Goal: Task Accomplishment & Management: Manage account settings

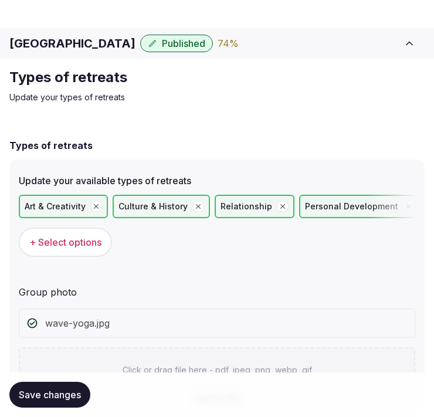
scroll to position [85, 0]
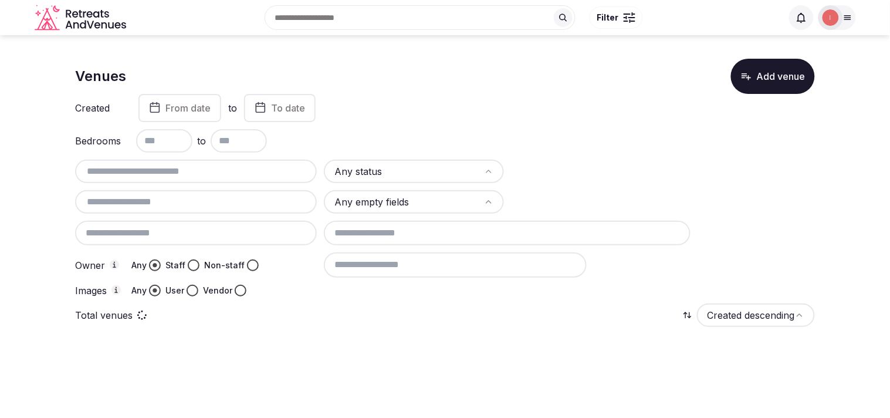
click at [190, 110] on span "From date" at bounding box center [187, 108] width 45 height 12
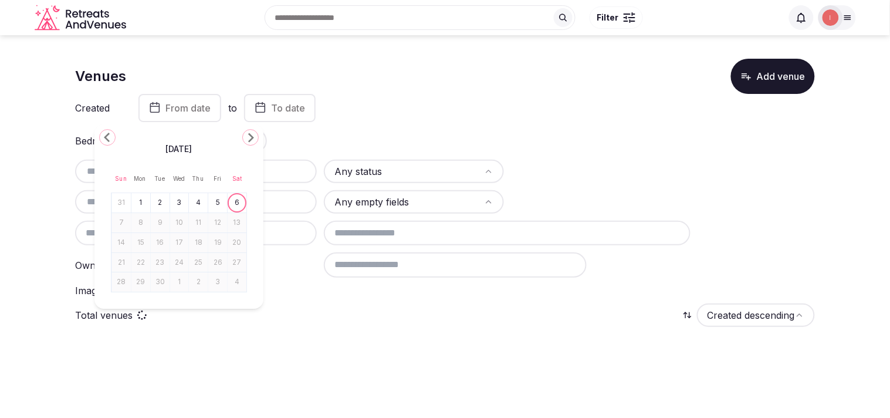
click at [109, 137] on icon "Go to the Previous Month" at bounding box center [107, 137] width 14 height 14
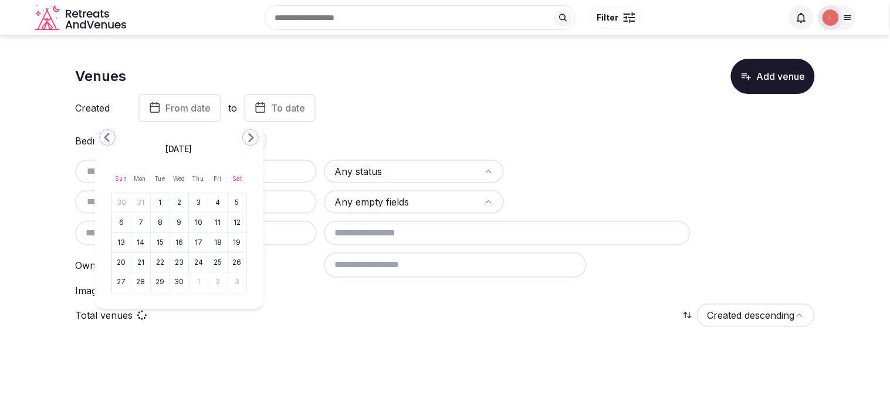
click at [109, 137] on icon "Go to the Previous Month" at bounding box center [107, 137] width 14 height 14
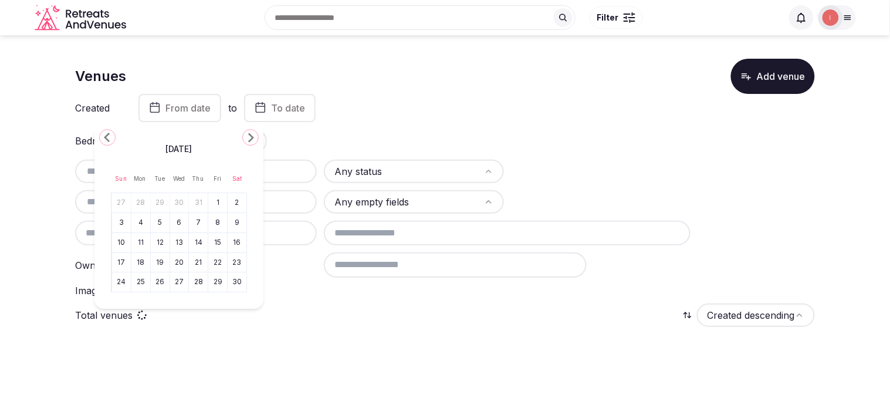
click at [109, 137] on icon "Go to the Previous Month" at bounding box center [107, 137] width 14 height 14
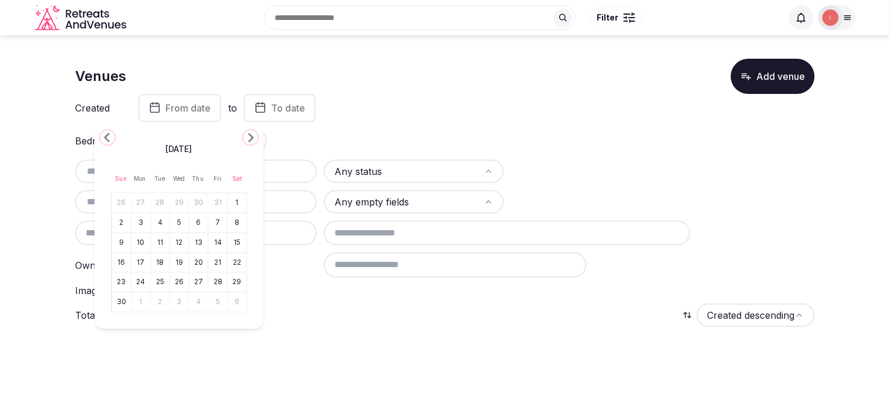
click at [109, 137] on icon "Go to the Previous Month" at bounding box center [107, 137] width 14 height 14
click at [250, 137] on icon "Go to the Next Month" at bounding box center [250, 137] width 14 height 14
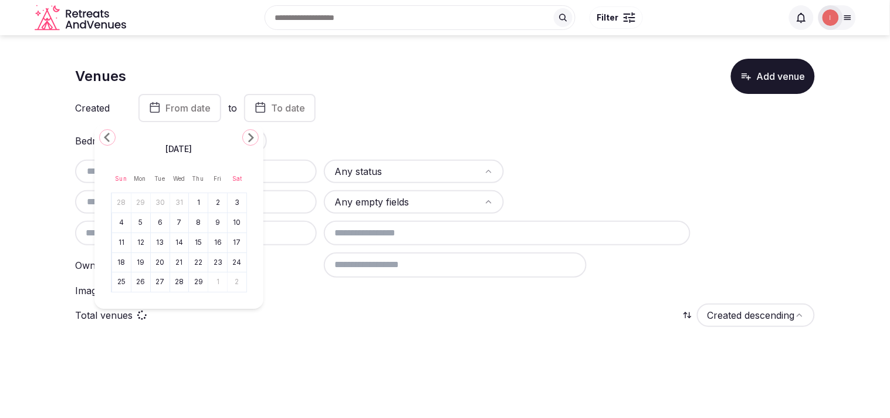
click at [250, 137] on icon "Go to the Next Month" at bounding box center [250, 137] width 14 height 14
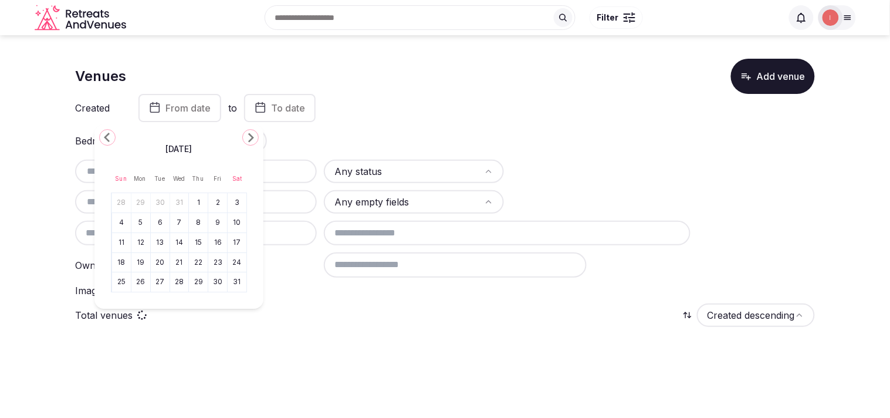
click at [197, 201] on button "1" at bounding box center [198, 202] width 16 height 17
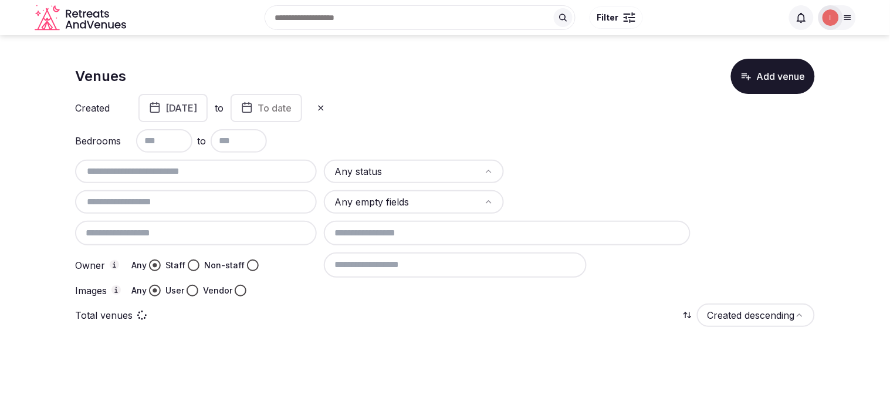
click at [292, 106] on span "To date" at bounding box center [275, 108] width 34 height 12
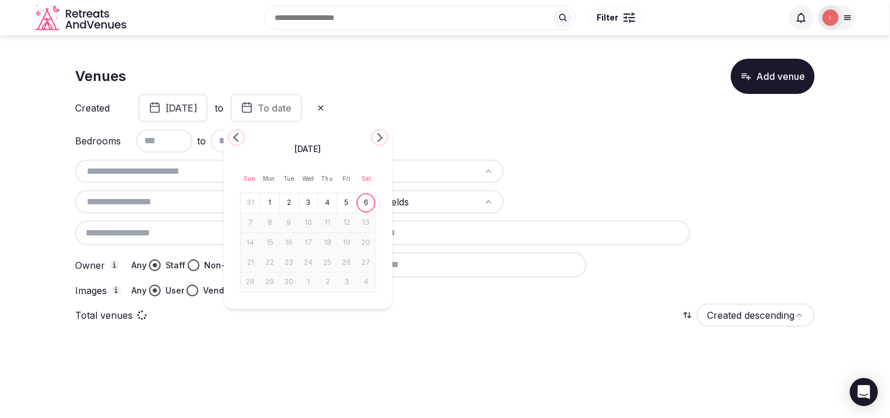
click at [239, 134] on icon "Go to the Previous Month" at bounding box center [236, 137] width 14 height 14
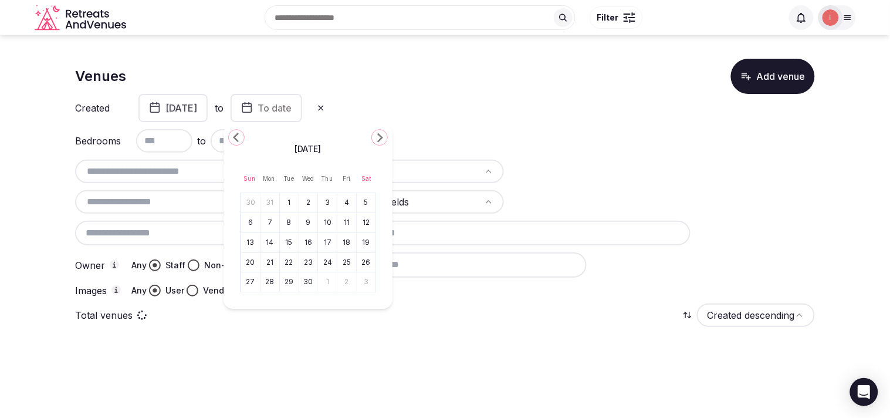
click at [239, 134] on icon "Go to the Previous Month" at bounding box center [236, 137] width 14 height 14
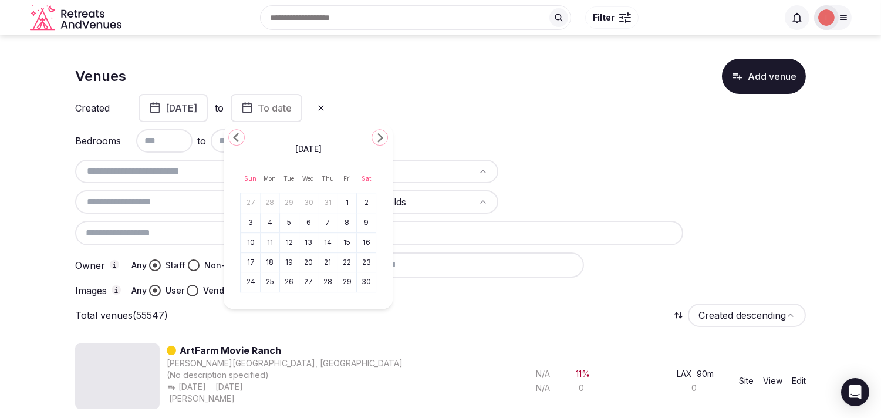
click at [366, 282] on button "30" at bounding box center [366, 282] width 16 height 17
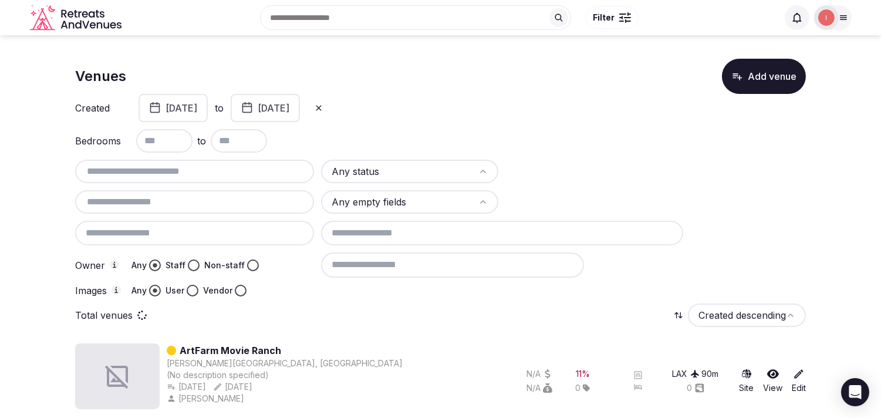
click at [194, 259] on button "Staff" at bounding box center [194, 265] width 12 height 12
click at [188, 285] on div "User" at bounding box center [181, 291] width 33 height 12
click at [189, 285] on button "User" at bounding box center [193, 291] width 12 height 12
click at [434, 169] on html "Search Popular Destinations Toscana, Italy Riviera Maya, Mexico Indonesia, Bali…" at bounding box center [440, 209] width 881 height 418
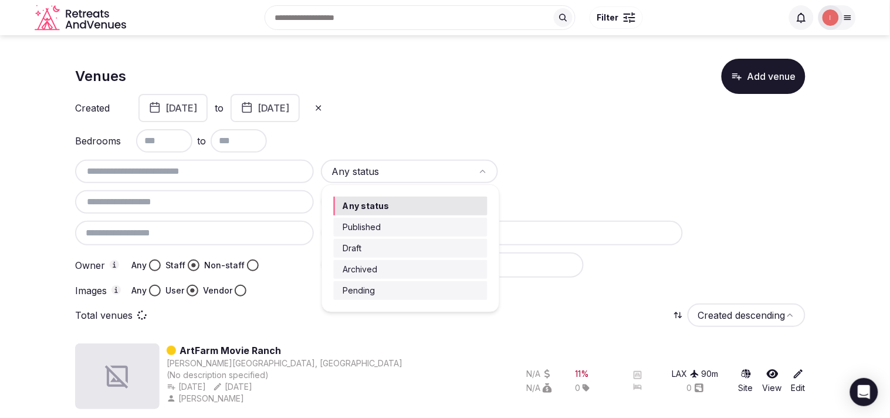
click at [429, 238] on div "Any status Published Draft Archived Pending" at bounding box center [410, 248] width 177 height 127
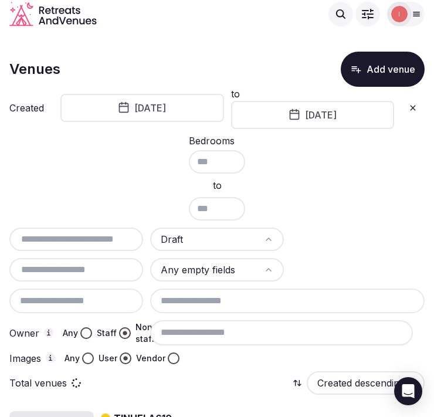
click at [178, 115] on button "August 1st, 2024" at bounding box center [142, 108] width 164 height 28
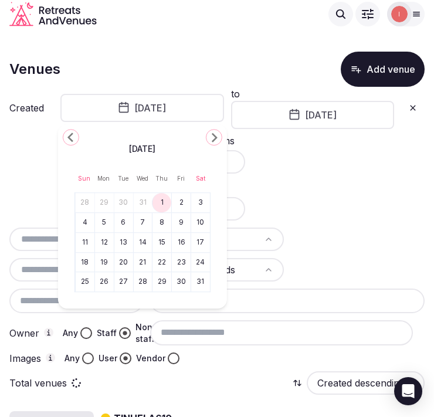
click at [72, 138] on icon "Go to the Previous Month" at bounding box center [71, 137] width 14 height 14
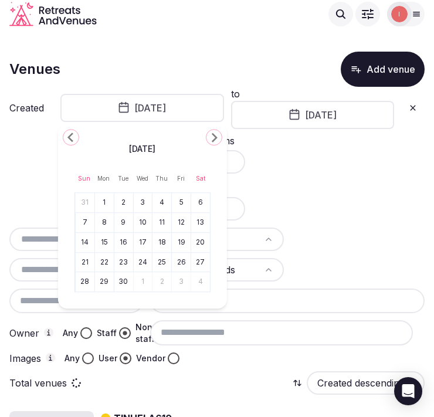
click at [72, 138] on icon "Go to the Previous Month" at bounding box center [71, 137] width 14 height 14
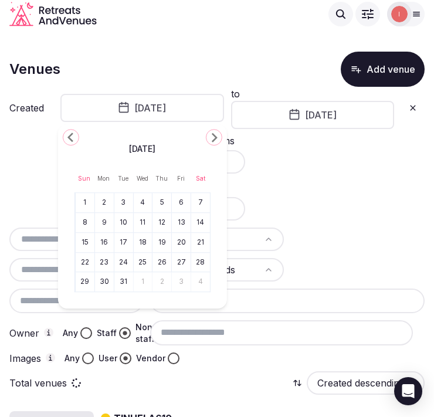
click at [72, 138] on icon "Go to the Previous Month" at bounding box center [71, 137] width 14 height 14
click at [161, 202] on button "1" at bounding box center [162, 202] width 16 height 17
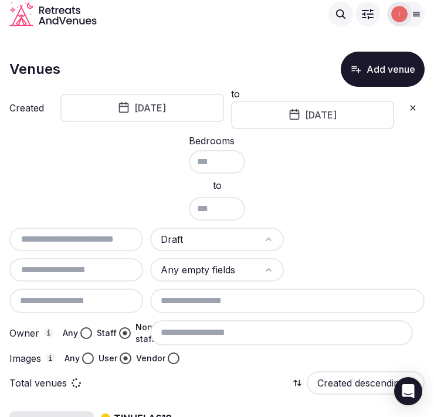
click at [347, 114] on button "November 30th, 2024" at bounding box center [313, 115] width 164 height 28
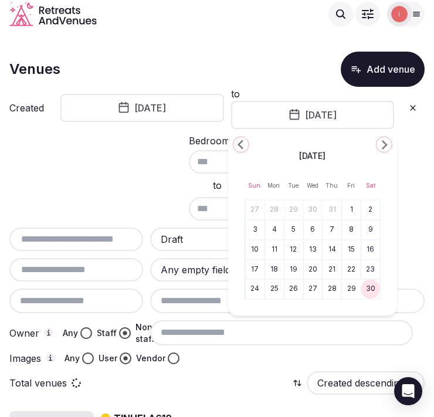
click at [245, 149] on div "November 2024" at bounding box center [313, 155] width 136 height 14
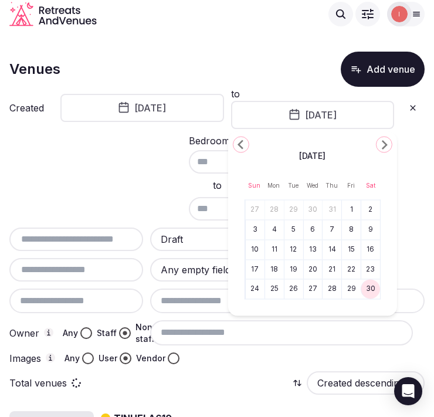
click at [245, 149] on div "November 2024" at bounding box center [313, 155] width 136 height 14
click at [241, 144] on icon "Go to the Previous Month" at bounding box center [241, 144] width 14 height 14
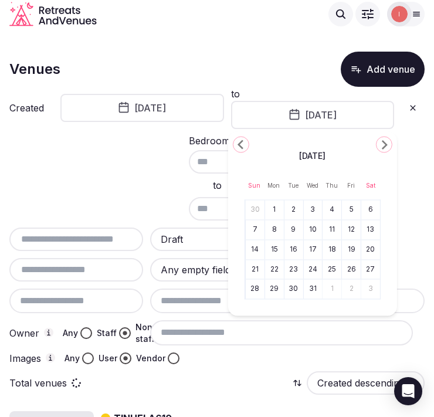
click at [241, 144] on icon "Go to the Previous Month" at bounding box center [241, 144] width 14 height 14
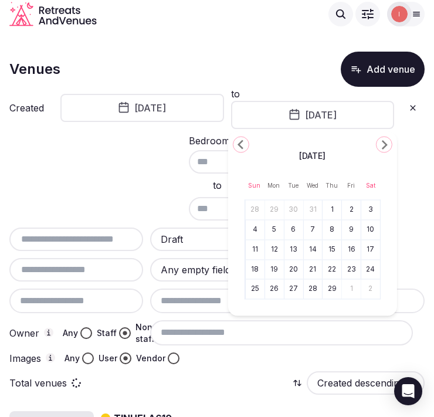
click at [241, 144] on icon "Go to the Previous Month" at bounding box center [241, 144] width 14 height 14
click at [253, 313] on button "31" at bounding box center [255, 309] width 16 height 17
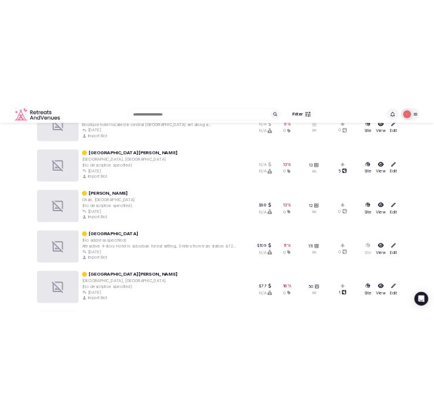
scroll to position [1079, 0]
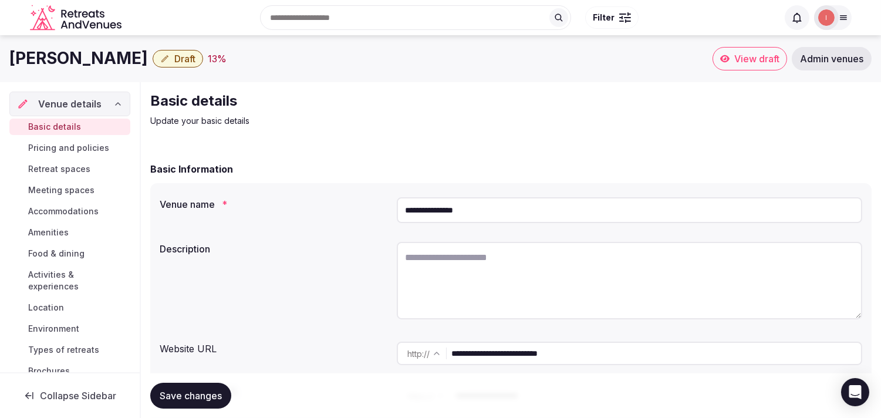
click at [517, 344] on input "**********" at bounding box center [655, 352] width 409 height 23
click at [513, 346] on input "**********" at bounding box center [655, 352] width 409 height 23
drag, startPoint x: 512, startPoint y: 346, endPoint x: 492, endPoint y: 348, distance: 20.7
click at [492, 348] on input "**********" at bounding box center [655, 352] width 409 height 23
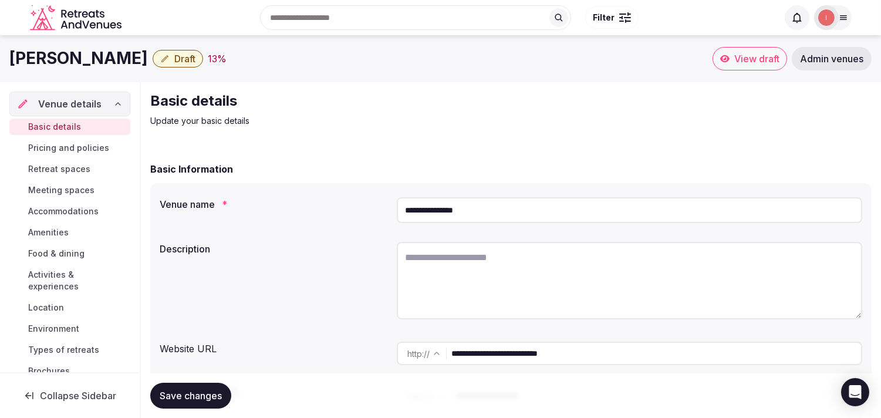
click at [492, 348] on input "**********" at bounding box center [655, 352] width 409 height 23
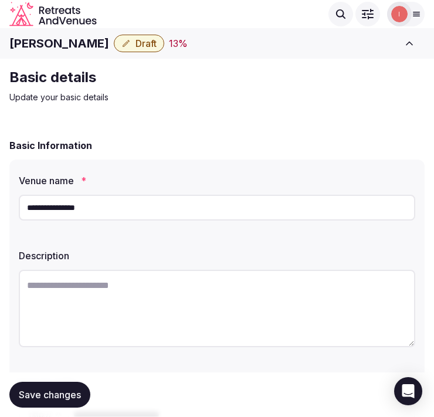
click at [29, 38] on h1 "Torre Zumeltzegi" at bounding box center [59, 43] width 100 height 16
copy div "Torre Zumeltzegi"
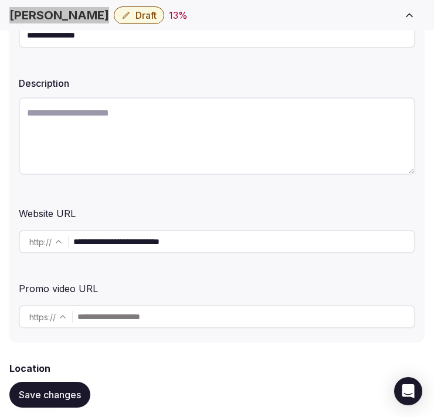
scroll to position [260, 0]
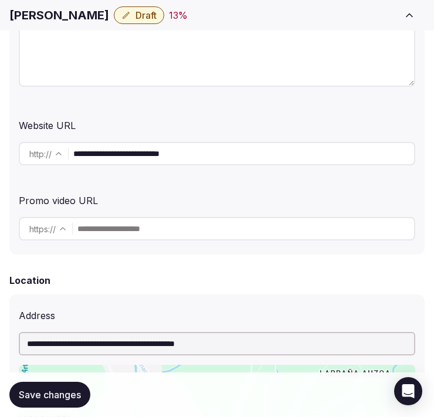
click at [144, 157] on input "**********" at bounding box center [243, 153] width 341 height 23
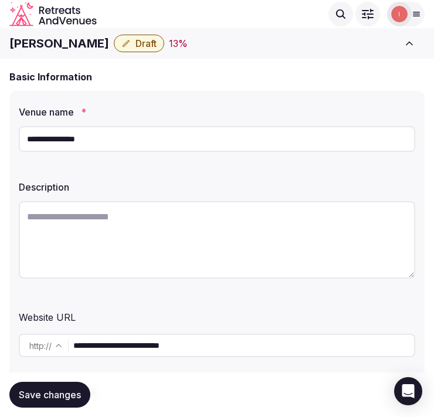
scroll to position [195, 0]
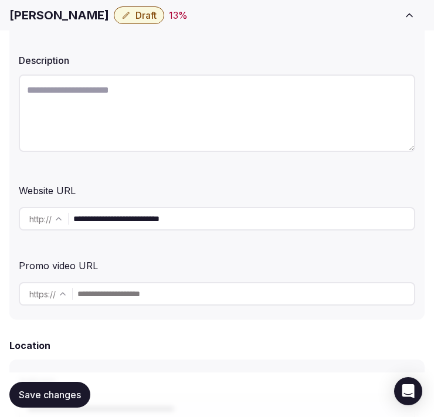
click at [167, 94] on textarea at bounding box center [217, 113] width 397 height 77
paste textarea "**********"
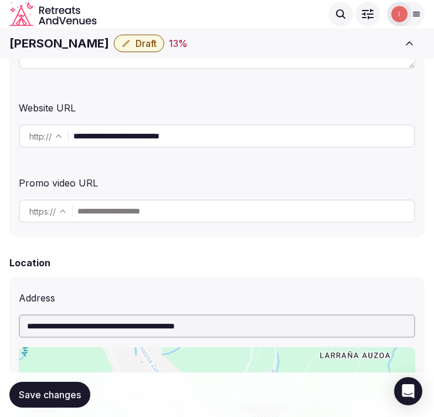
scroll to position [260, 0]
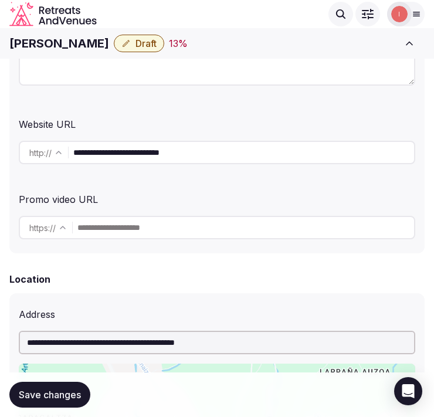
type textarea "**********"
click at [45, 46] on h1 "Torre Zumeltzegi" at bounding box center [59, 43] width 100 height 16
copy div "Torre Zumeltzegi"
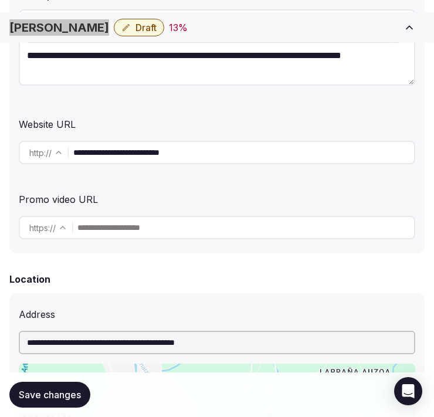
scroll to position [326, 0]
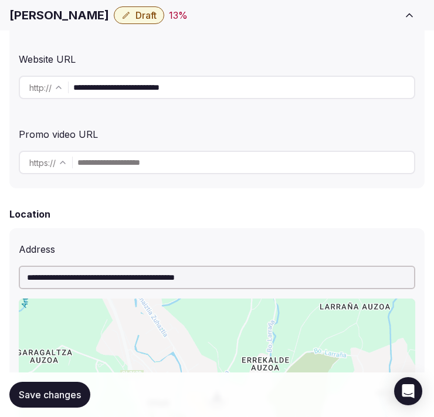
click at [218, 110] on div "**********" at bounding box center [216, 11] width 415 height 354
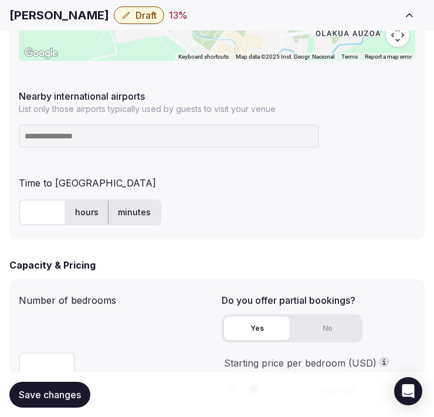
scroll to position [782, 0]
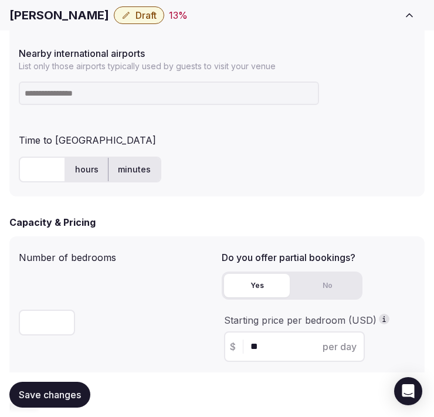
click at [179, 100] on input at bounding box center [169, 93] width 300 height 23
paste input "***"
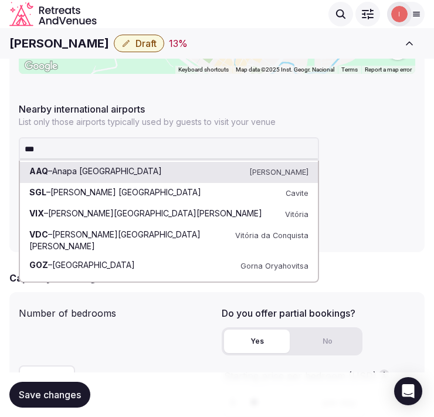
scroll to position [717, 0]
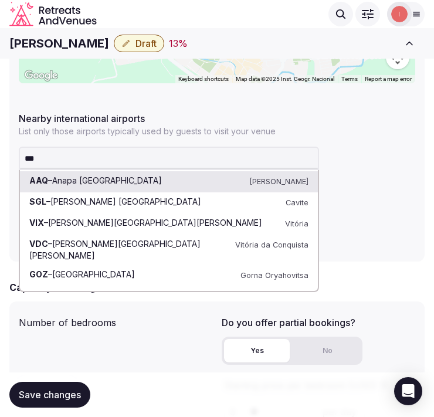
click at [130, 155] on input "***" at bounding box center [169, 158] width 300 height 23
paste input "****"
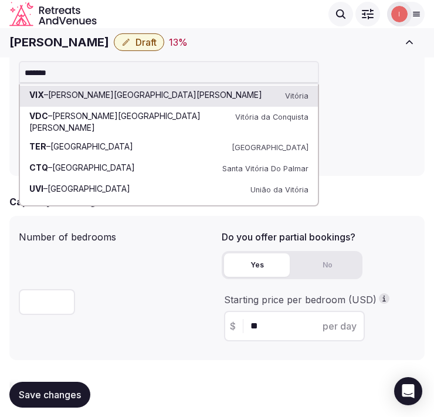
scroll to position [782, 0]
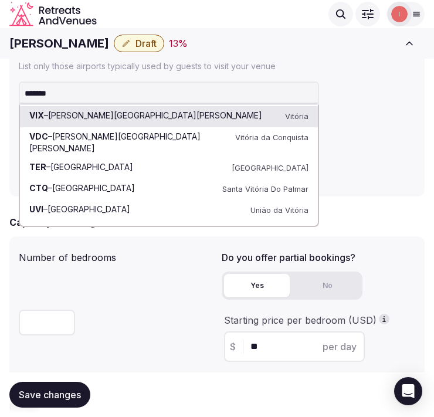
drag, startPoint x: 63, startPoint y: 90, endPoint x: 3, endPoint y: 97, distance: 60.3
click at [3, 97] on div "**********" at bounding box center [217, 109] width 434 height 1664
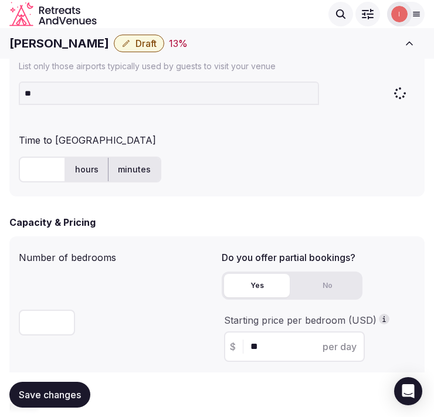
type input "***"
click at [124, 249] on div "Number of bedrooms" at bounding box center [116, 255] width 194 height 19
click at [36, 178] on input "text" at bounding box center [42, 170] width 47 height 26
type input "**"
drag, startPoint x: 69, startPoint y: 207, endPoint x: 75, endPoint y: 223, distance: 16.7
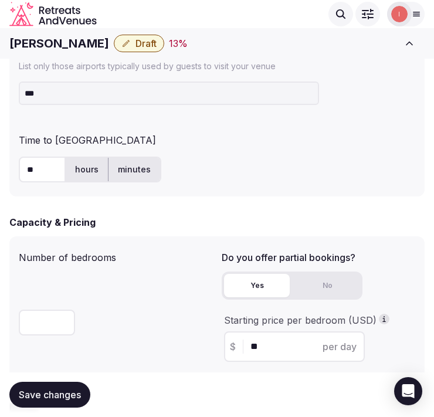
click at [69, 208] on form "**********" at bounding box center [216, 143] width 415 height 1575
click at [50, 397] on span "Save changes" at bounding box center [50, 395] width 62 height 12
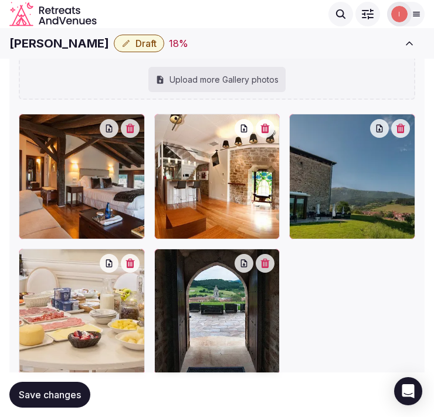
scroll to position [1597, 0]
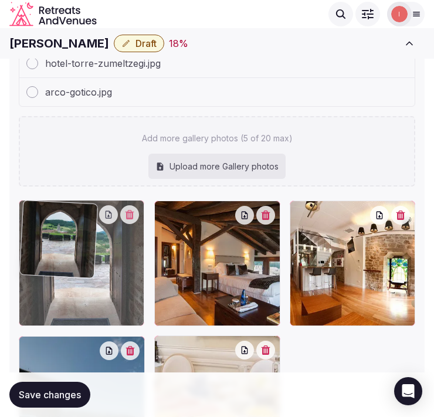
drag, startPoint x: 164, startPoint y: 344, endPoint x: 83, endPoint y: 263, distance: 114.5
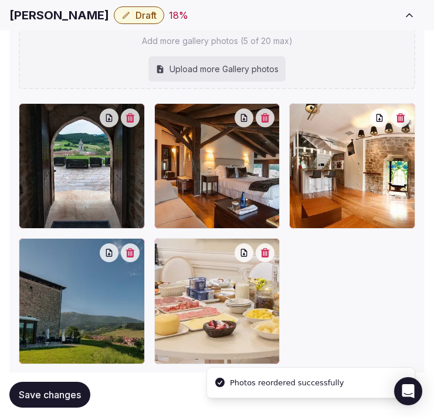
scroll to position [1727, 0]
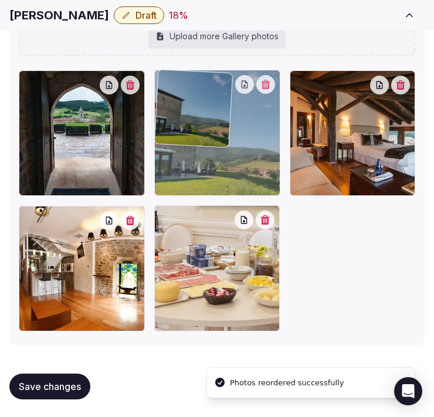
drag, startPoint x: 37, startPoint y: 215, endPoint x: 225, endPoint y: 134, distance: 204.4
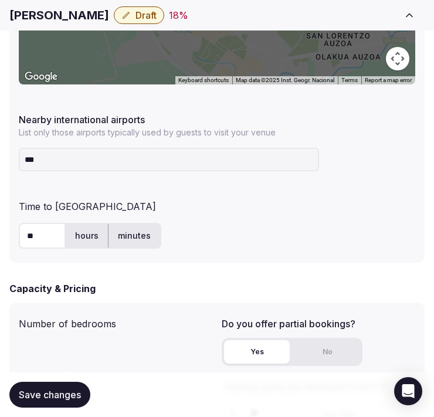
scroll to position [717, 0]
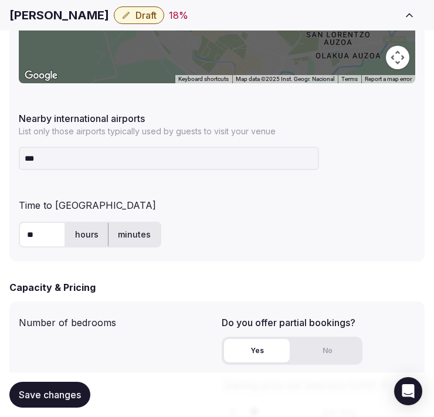
click at [72, 388] on button "Save changes" at bounding box center [49, 395] width 81 height 26
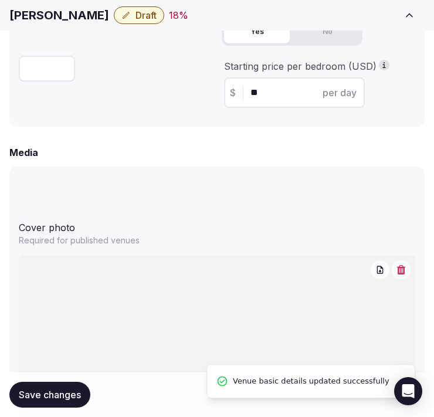
scroll to position [1042, 0]
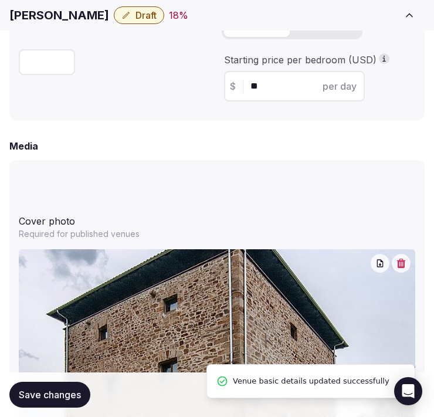
click at [148, 9] on span "Draft" at bounding box center [146, 15] width 21 height 12
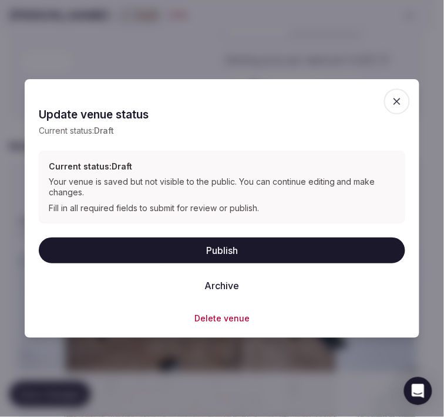
click at [225, 249] on button "Publish" at bounding box center [222, 251] width 366 height 26
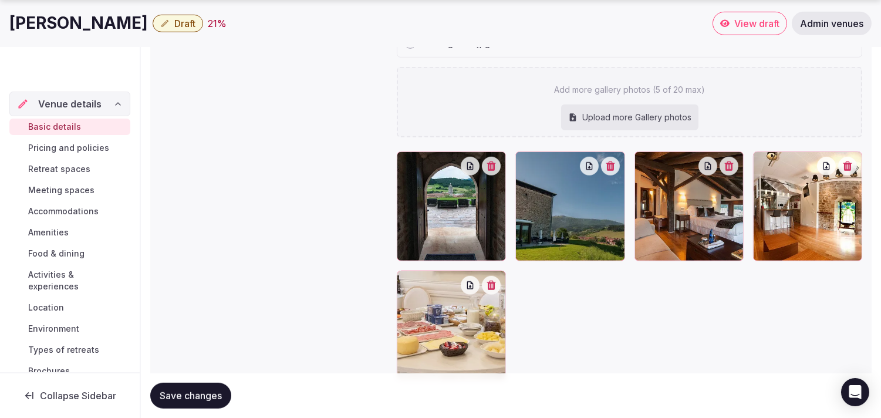
scroll to position [31, 0]
click at [97, 144] on span "Pricing and policies" at bounding box center [68, 148] width 81 height 12
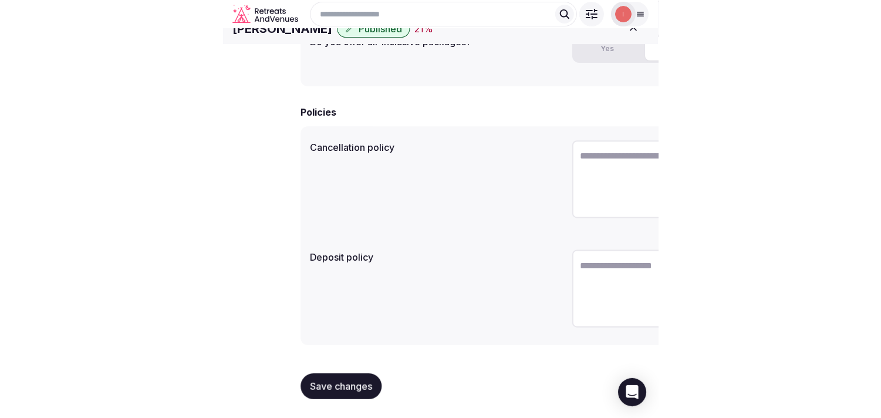
scroll to position [356, 0]
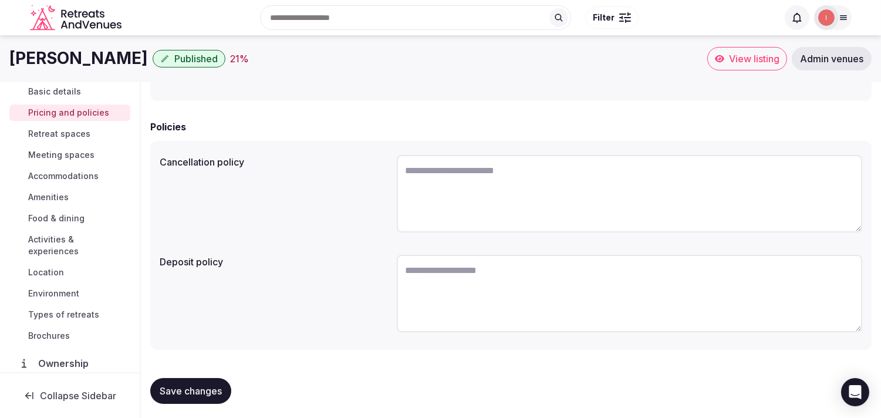
click at [63, 133] on span "Retreat spaces" at bounding box center [59, 134] width 62 height 12
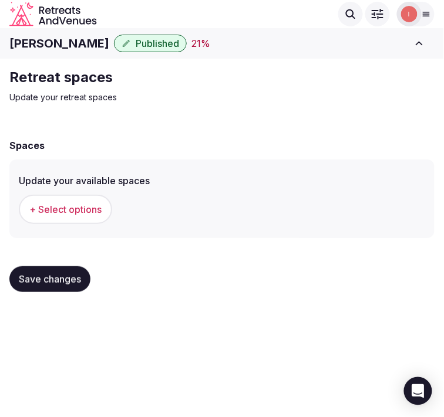
click at [79, 205] on span "+ Select options" at bounding box center [65, 209] width 72 height 13
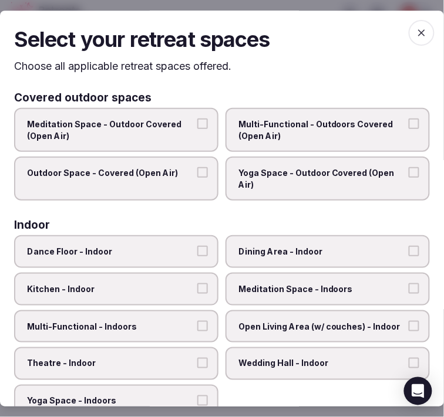
click at [178, 184] on label "Outdoor Space - Covered (Open Air)" at bounding box center [116, 179] width 204 height 44
click at [197, 178] on button "Outdoor Space - Covered (Open Air)" at bounding box center [202, 173] width 11 height 11
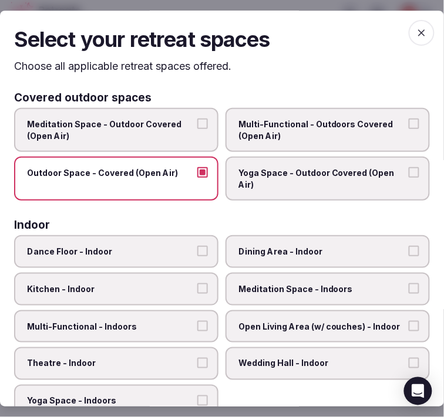
click at [273, 143] on label "Multi-Functional - Outdoors Covered (Open Air)" at bounding box center [327, 130] width 204 height 44
click at [408, 129] on button "Multi-Functional - Outdoors Covered (Open Air)" at bounding box center [413, 124] width 11 height 11
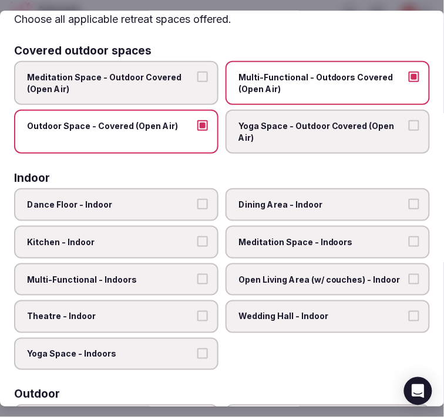
scroll to position [65, 0]
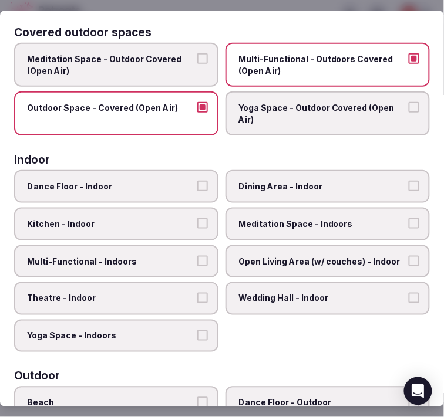
click at [250, 182] on span "Dining Area - Indoor" at bounding box center [321, 187] width 167 height 12
click at [408, 182] on button "Dining Area - Indoor" at bounding box center [413, 186] width 11 height 11
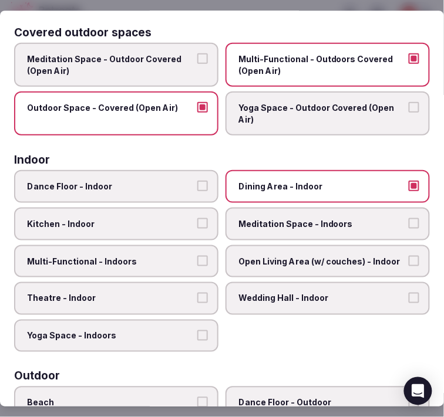
click at [183, 249] on label "Multi-Functional - Indoors" at bounding box center [116, 261] width 204 height 33
click at [197, 256] on button "Multi-Functional - Indoors" at bounding box center [202, 261] width 11 height 11
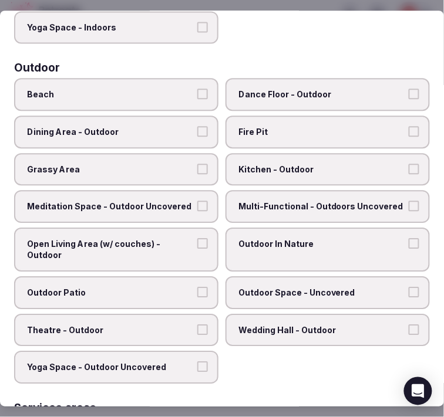
scroll to position [391, 0]
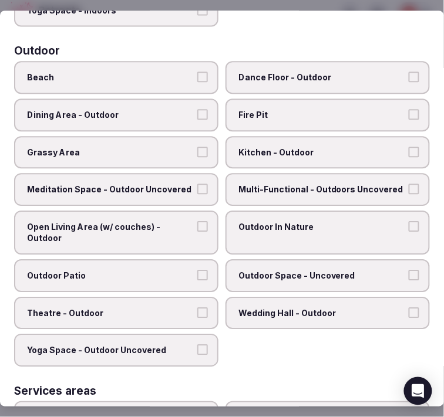
click at [194, 282] on div "Beach Dance Floor - Outdoor Dining Area - Outdoor Fire Pit Grassy Area Kitchen …" at bounding box center [221, 214] width 415 height 305
click at [201, 307] on button "Theatre - Outdoor" at bounding box center [202, 312] width 11 height 11
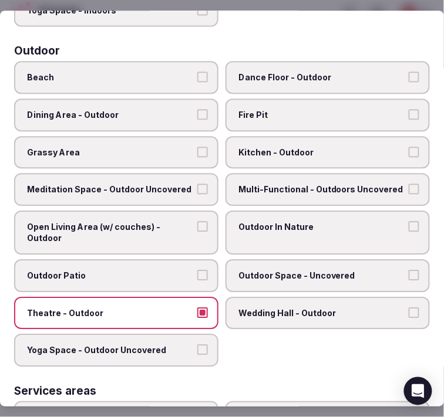
click at [201, 307] on button "Theatre - Outdoor" at bounding box center [202, 312] width 11 height 11
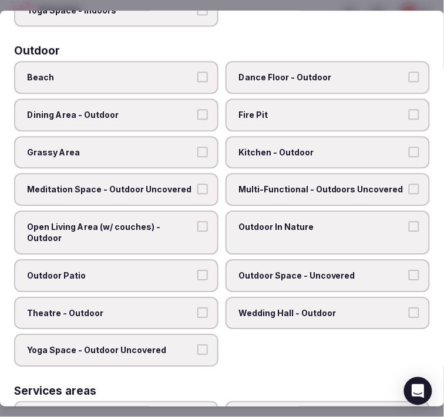
click at [185, 270] on span "Outdoor Patio" at bounding box center [110, 276] width 167 height 12
click at [197, 270] on button "Outdoor Patio" at bounding box center [202, 275] width 11 height 11
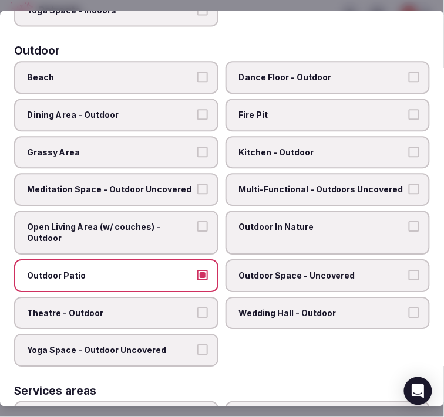
click at [260, 184] on label "Multi-Functional - Outdoors Uncovered" at bounding box center [327, 189] width 204 height 33
click at [408, 184] on button "Multi-Functional - Outdoors Uncovered" at bounding box center [413, 189] width 11 height 11
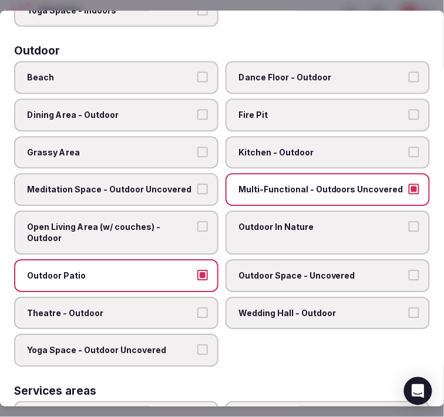
click at [257, 221] on span "Outdoor In Nature" at bounding box center [321, 227] width 167 height 12
click at [408, 221] on button "Outdoor In Nature" at bounding box center [413, 226] width 11 height 11
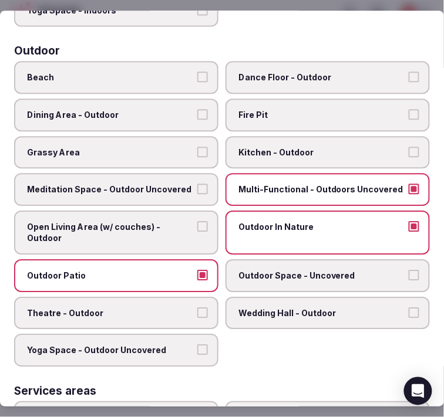
click at [197, 147] on button "Grassy Area" at bounding box center [202, 152] width 11 height 11
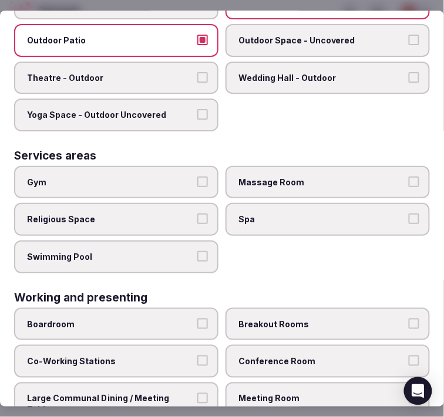
scroll to position [662, 0]
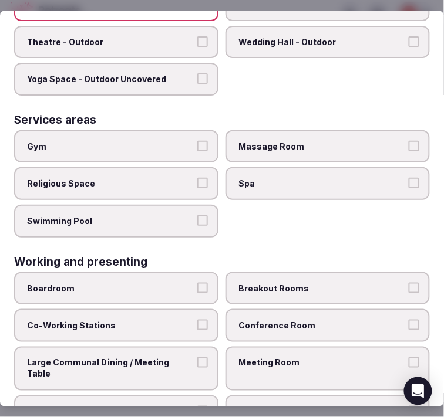
click at [245, 357] on span "Meeting Room" at bounding box center [321, 363] width 167 height 12
click at [408, 357] on button "Meeting Room" at bounding box center [413, 362] width 11 height 11
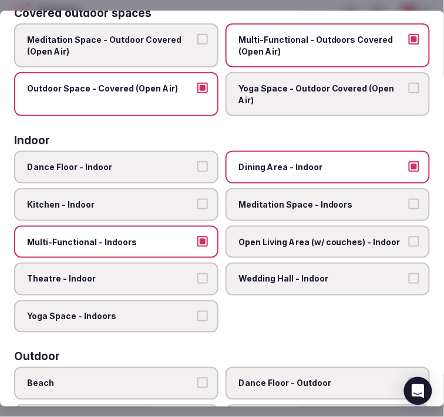
scroll to position [10, 0]
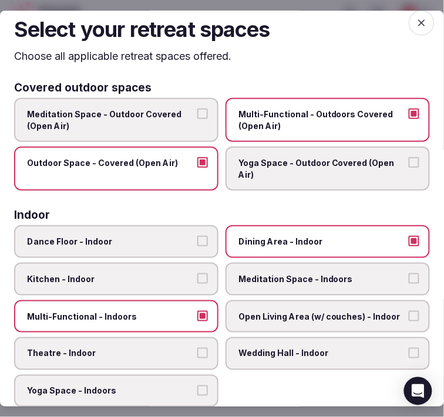
click at [415, 19] on icon "button" at bounding box center [421, 23] width 12 height 12
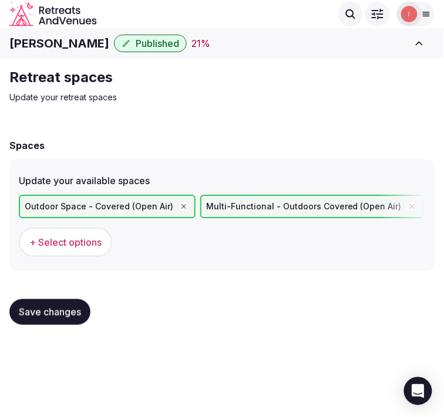
click at [36, 309] on span "Save changes" at bounding box center [50, 312] width 62 height 12
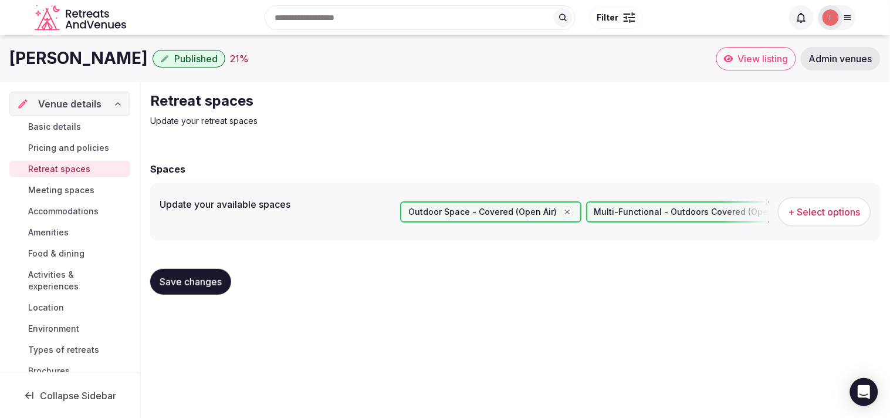
click at [67, 188] on span "Meeting spaces" at bounding box center [61, 190] width 66 height 12
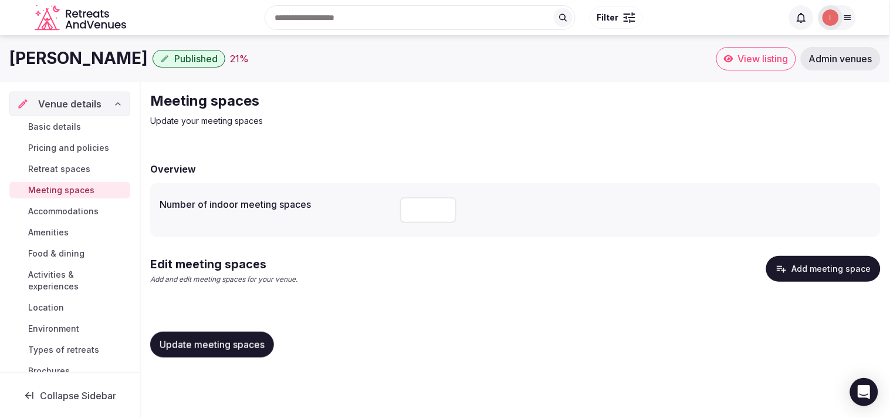
click at [421, 196] on div at bounding box center [635, 209] width 471 height 35
click at [417, 201] on input "number" at bounding box center [428, 210] width 56 height 26
type input "*"
click at [231, 343] on span "Update meeting spaces" at bounding box center [212, 344] width 105 height 12
click at [231, 348] on span "Update meeting spaces" at bounding box center [212, 344] width 105 height 12
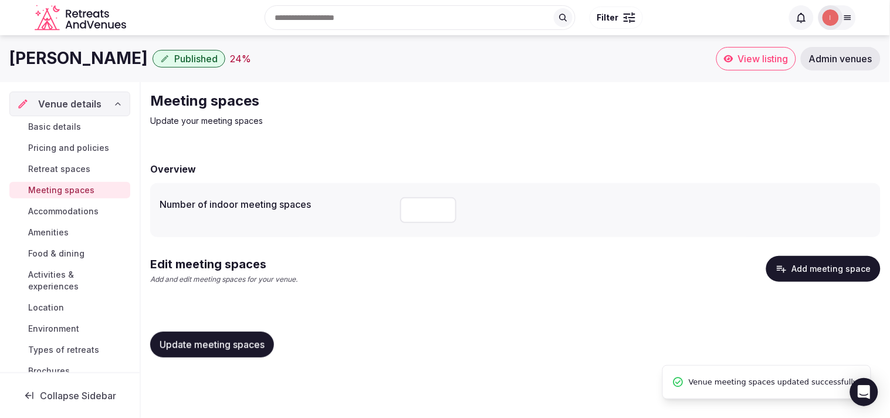
click at [787, 266] on icon "button" at bounding box center [782, 269] width 12 height 12
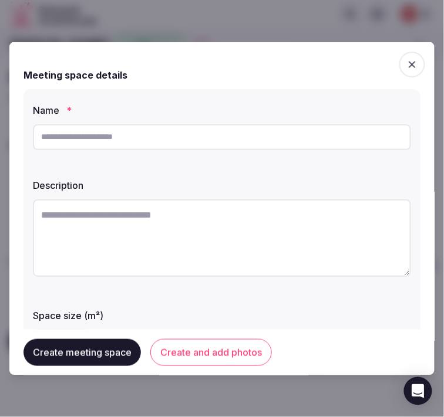
click at [270, 131] on input "text" at bounding box center [222, 137] width 378 height 26
paste input "**********"
type input "**********"
click at [262, 242] on textarea at bounding box center [222, 237] width 378 height 77
paste textarea "**********"
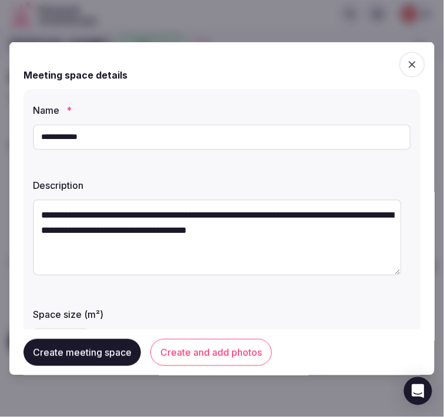
type textarea "**********"
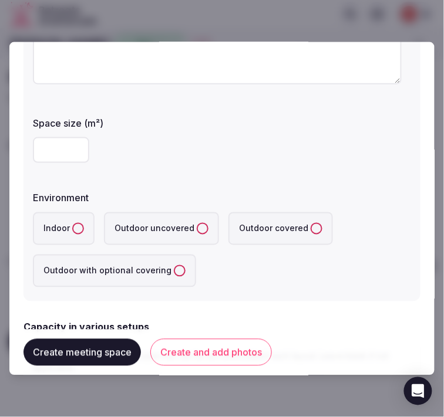
scroll to position [195, 0]
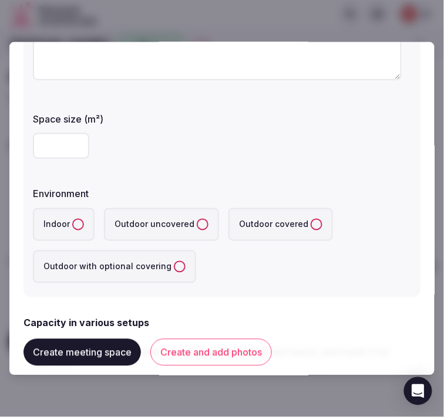
click at [49, 147] on input "number" at bounding box center [61, 146] width 56 height 26
type input "**"
click at [75, 225] on button "Indoor" at bounding box center [78, 224] width 12 height 12
click at [260, 286] on div "**********" at bounding box center [221, 95] width 397 height 404
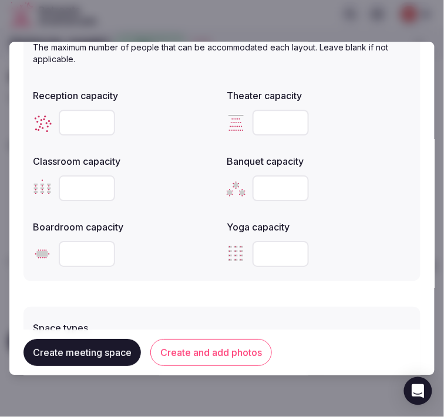
scroll to position [521, 0]
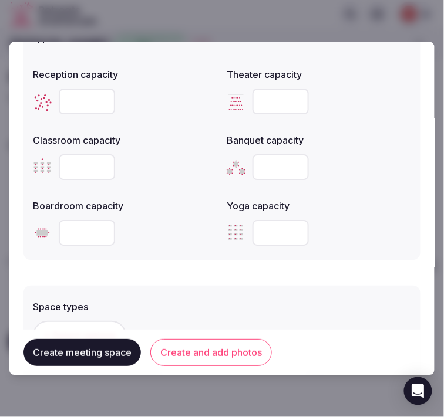
click at [86, 232] on input "number" at bounding box center [87, 233] width 56 height 26
type input "**"
click at [218, 291] on div "Space types + Select options Features and equipment + Select options" at bounding box center [221, 365] width 397 height 158
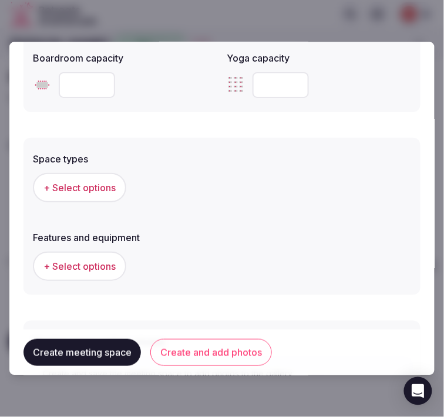
scroll to position [717, 0]
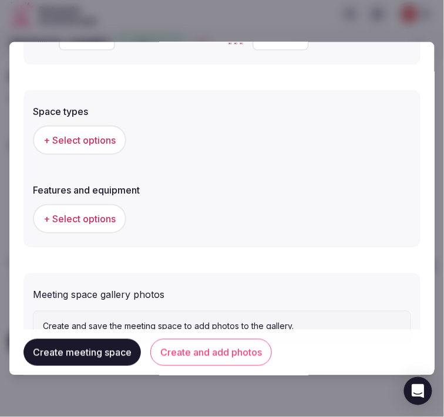
click at [49, 129] on button "+ Select options" at bounding box center [79, 139] width 93 height 29
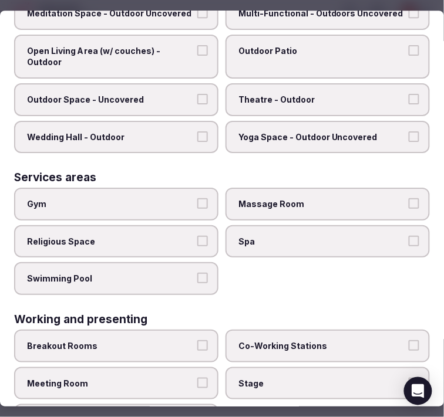
scroll to position [590, 0]
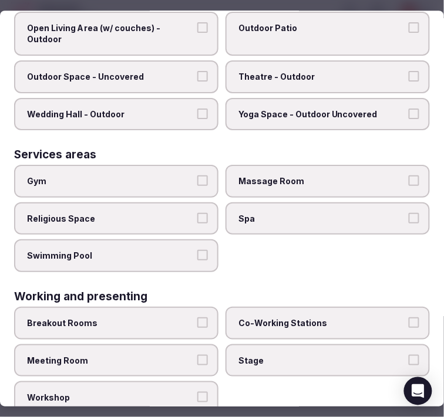
click at [185, 355] on span "Meeting Room" at bounding box center [110, 361] width 167 height 12
click at [197, 355] on button "Meeting Room" at bounding box center [202, 360] width 11 height 11
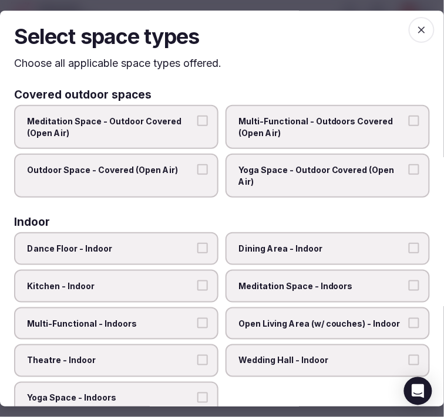
scroll to position [0, 0]
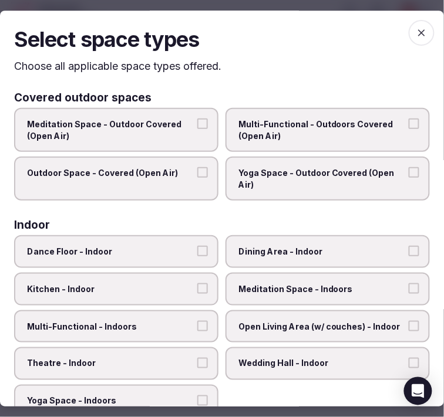
click at [415, 36] on icon "button" at bounding box center [421, 33] width 12 height 12
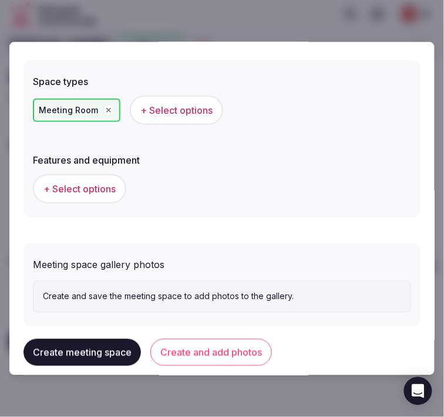
scroll to position [763, 0]
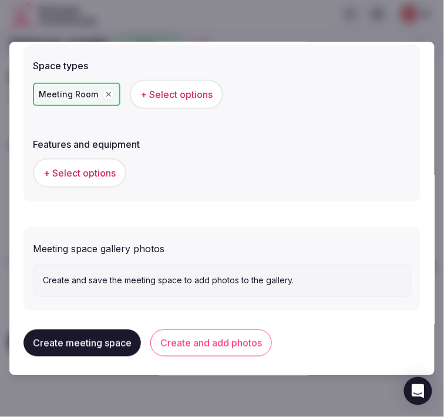
click at [106, 171] on span "+ Select options" at bounding box center [79, 173] width 72 height 13
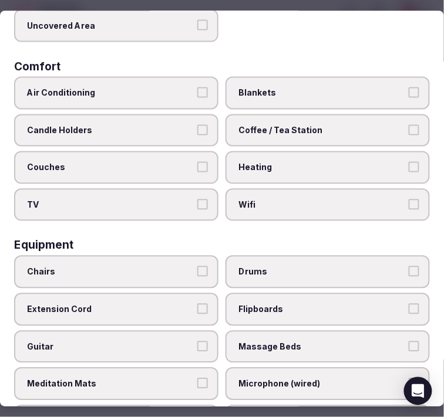
scroll to position [260, 0]
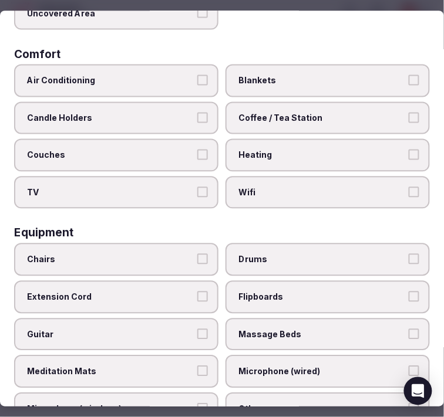
click at [279, 191] on label "Wifi" at bounding box center [327, 192] width 204 height 33
click at [408, 191] on button "Wifi" at bounding box center [413, 192] width 11 height 11
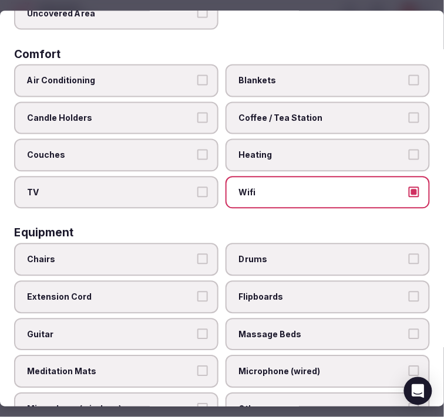
click at [306, 114] on span "Coffee / Tea Station" at bounding box center [321, 118] width 167 height 12
click at [408, 114] on button "Coffee / Tea Station" at bounding box center [413, 117] width 11 height 11
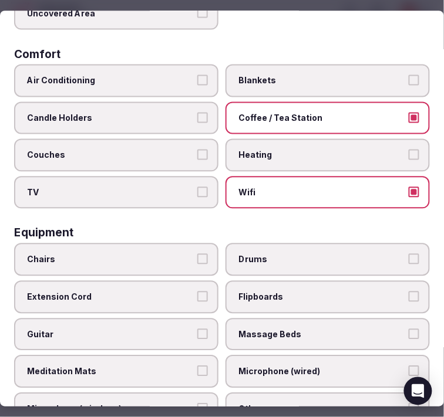
click at [155, 191] on label "TV" at bounding box center [116, 192] width 204 height 33
click at [197, 191] on button "TV" at bounding box center [202, 192] width 11 height 11
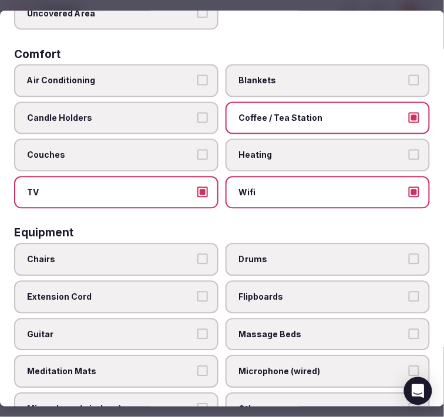
click at [155, 191] on label "TV" at bounding box center [116, 192] width 204 height 33
click at [197, 191] on button "TV" at bounding box center [202, 192] width 11 height 11
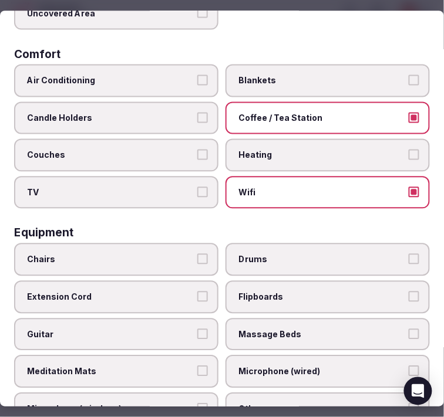
click at [155, 191] on label "TV" at bounding box center [116, 192] width 204 height 33
click at [197, 191] on button "TV" at bounding box center [202, 192] width 11 height 11
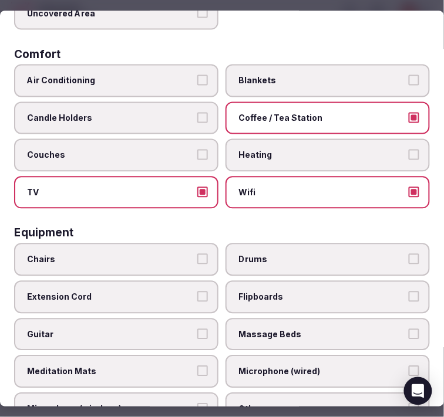
click at [197, 79] on button "Air Conditioning" at bounding box center [202, 80] width 11 height 11
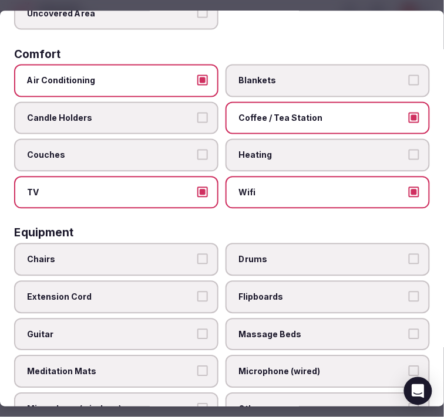
click at [197, 79] on button "Air Conditioning" at bounding box center [202, 80] width 11 height 11
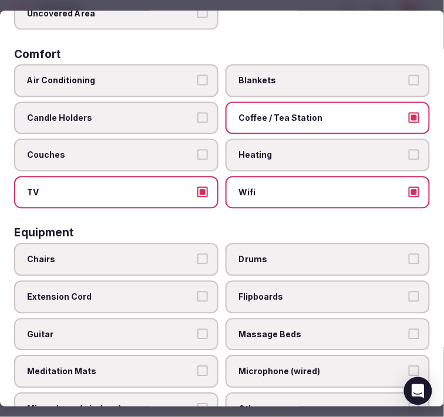
scroll to position [326, 0]
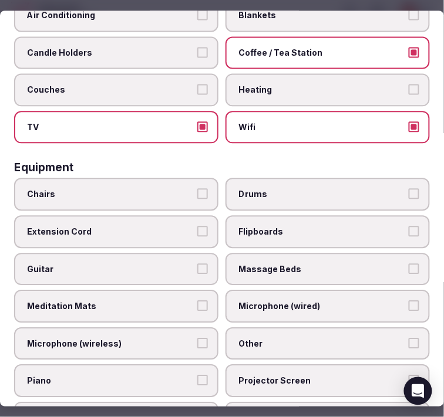
click at [137, 191] on label "Chairs" at bounding box center [116, 194] width 204 height 33
click at [197, 191] on button "Chairs" at bounding box center [202, 194] width 11 height 11
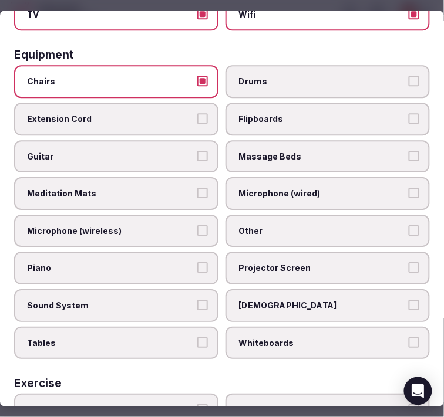
scroll to position [456, 0]
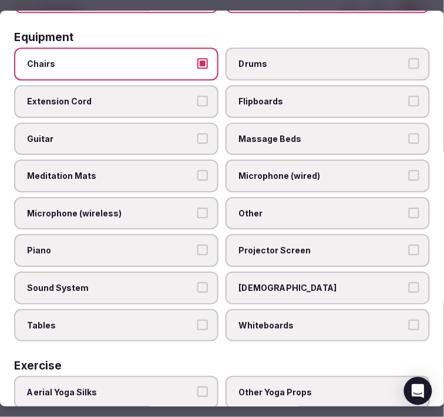
click at [297, 205] on label "Other" at bounding box center [327, 213] width 204 height 33
click at [408, 208] on button "Other" at bounding box center [413, 213] width 11 height 11
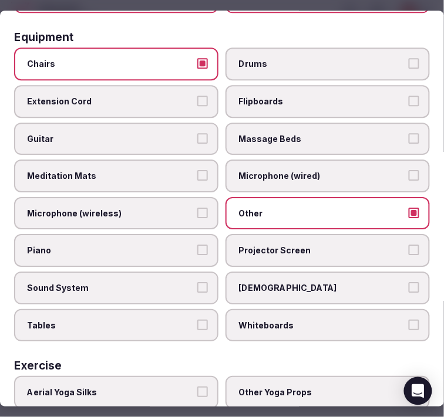
click at [145, 309] on label "Tables" at bounding box center [116, 325] width 204 height 33
click at [197, 320] on button "Tables" at bounding box center [202, 325] width 11 height 11
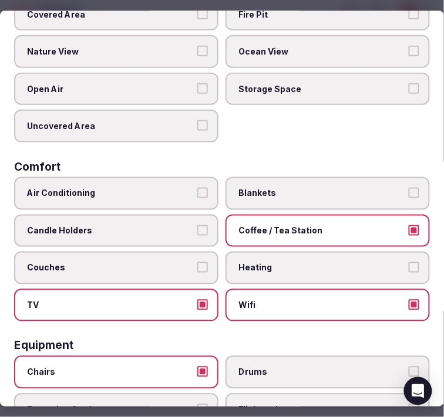
scroll to position [0, 0]
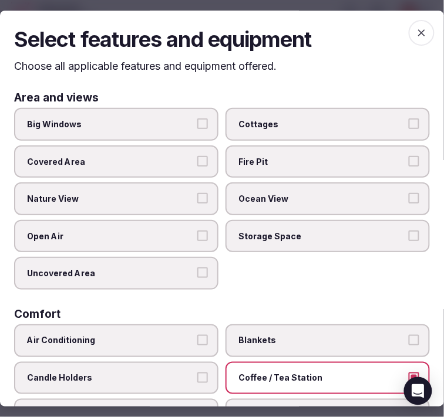
click at [418, 35] on icon "button" at bounding box center [421, 32] width 7 height 7
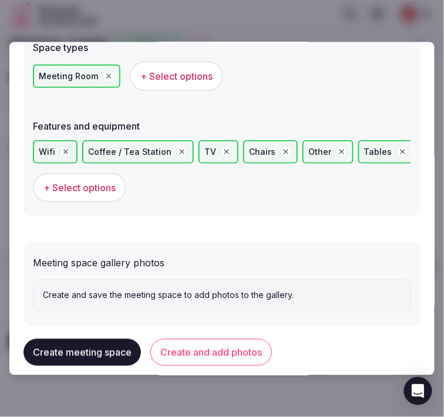
scroll to position [794, 0]
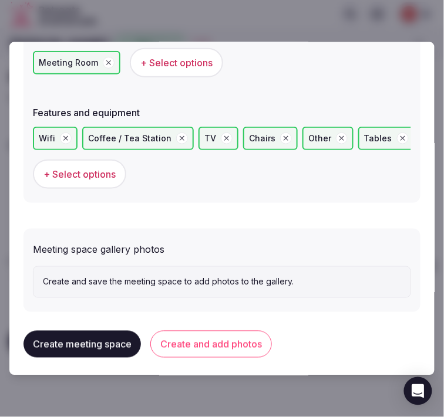
click at [199, 336] on button "Create and add photos" at bounding box center [210, 344] width 121 height 27
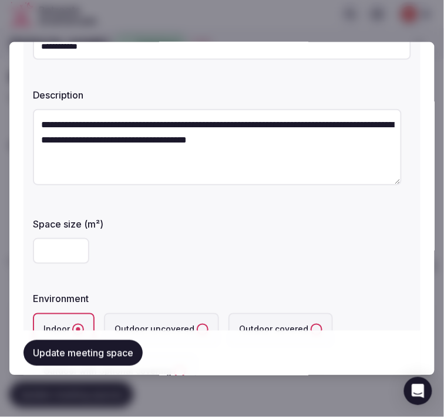
scroll to position [195, 0]
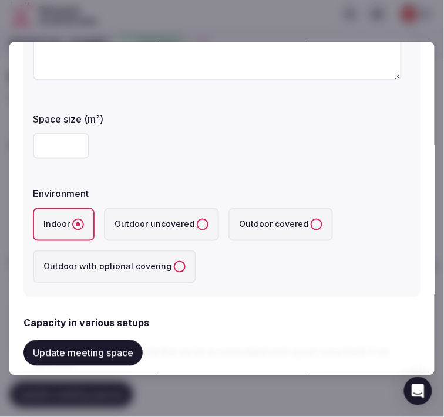
click at [92, 348] on button "Update meeting space" at bounding box center [82, 353] width 119 height 26
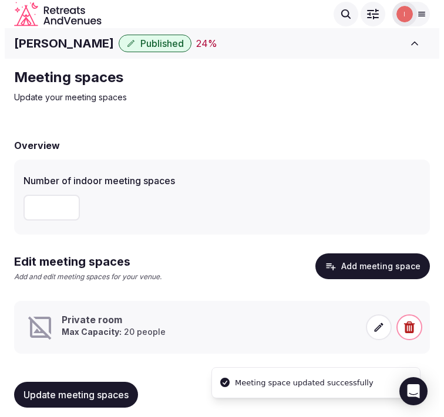
scroll to position [9, 0]
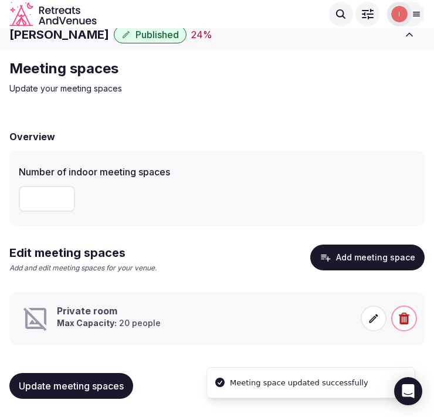
click at [368, 317] on icon at bounding box center [374, 319] width 12 height 12
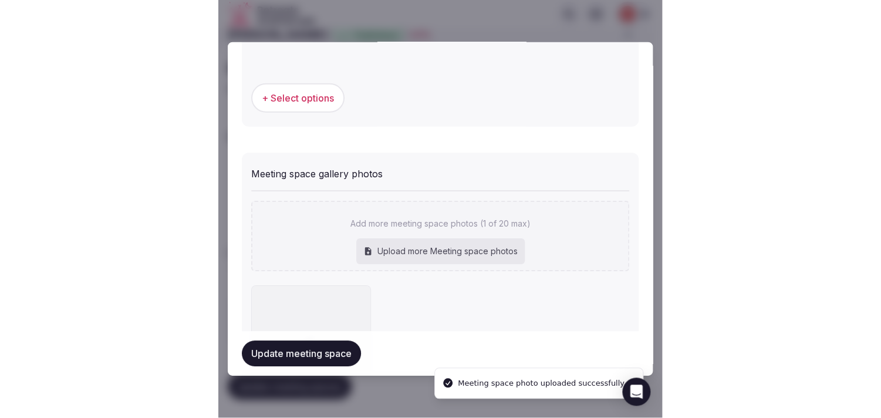
scroll to position [902, 0]
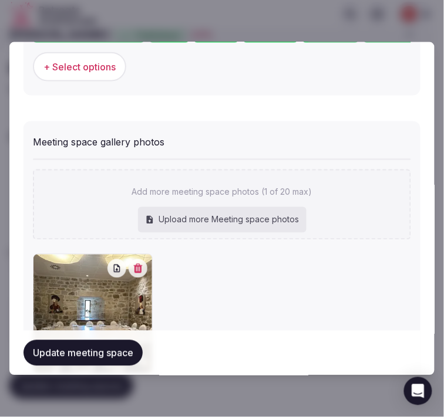
click at [107, 348] on button "Update meeting space" at bounding box center [82, 353] width 119 height 26
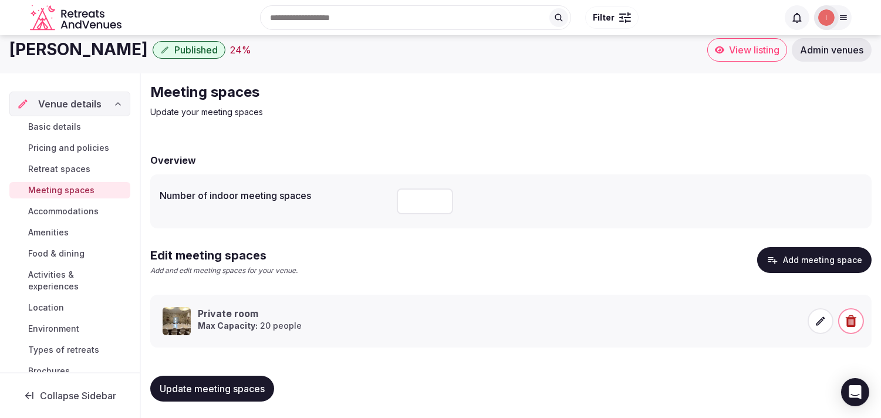
click at [82, 209] on span "Accommodations" at bounding box center [63, 211] width 70 height 12
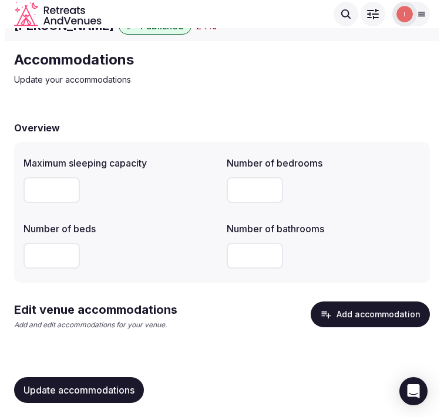
scroll to position [22, 0]
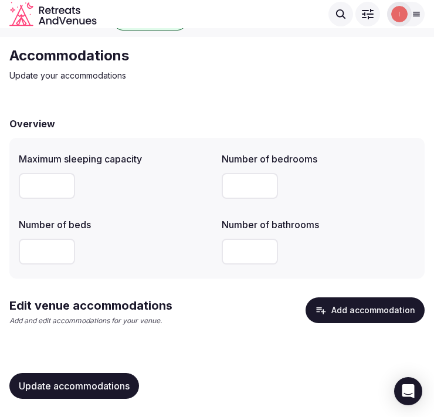
click at [350, 312] on button "Add accommodation" at bounding box center [365, 310] width 119 height 26
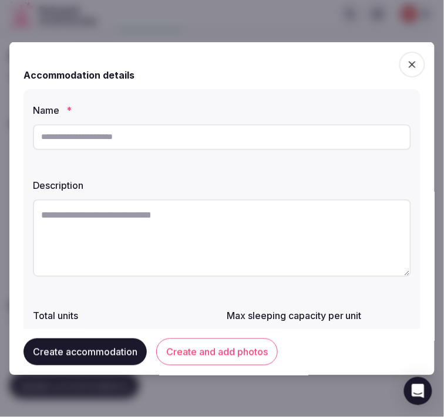
click at [153, 124] on input "text" at bounding box center [222, 137] width 378 height 26
paste input "**********"
type input "**********"
click at [229, 254] on textarea at bounding box center [222, 237] width 378 height 77
paste textarea "**********"
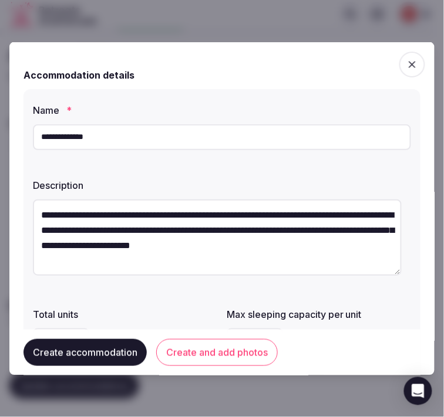
type textarea "**********"
click at [418, 236] on div "**********" at bounding box center [221, 209] width 425 height 334
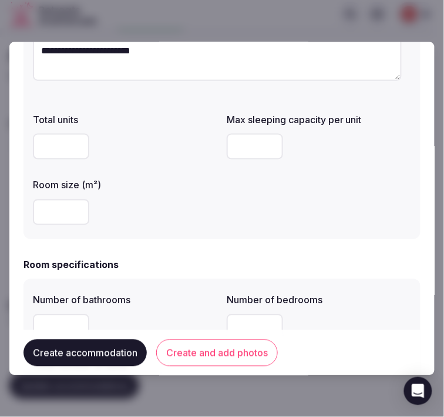
scroll to position [195, 0]
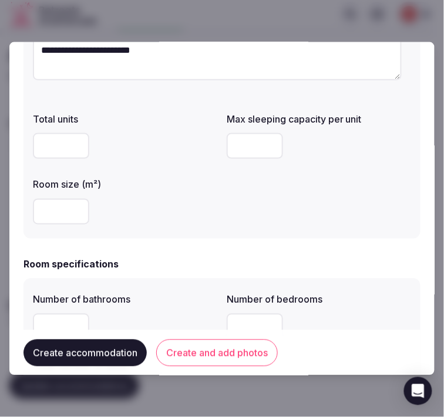
click at [247, 149] on input "number" at bounding box center [254, 146] width 56 height 26
drag, startPoint x: 235, startPoint y: 147, endPoint x: 217, endPoint y: 151, distance: 18.6
click at [217, 151] on div "Total units Max sleeping capacity per unit * Room size (m²)" at bounding box center [222, 168] width 378 height 122
type input "*"
click at [195, 206] on div at bounding box center [125, 211] width 184 height 26
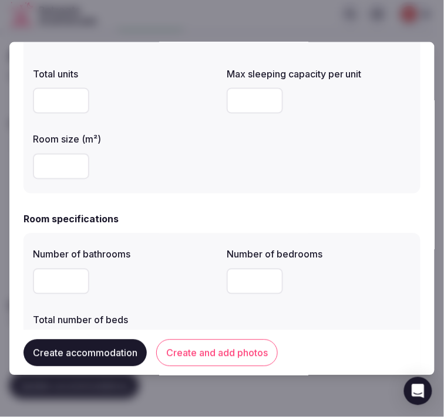
scroll to position [260, 0]
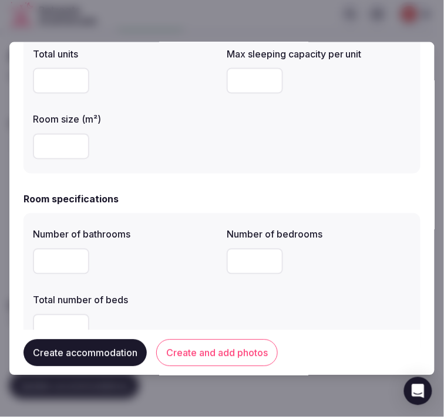
click at [73, 261] on input "number" at bounding box center [61, 261] width 56 height 26
type input "*"
click at [252, 262] on input "number" at bounding box center [254, 261] width 56 height 26
type input "*"
click at [194, 288] on div "Total number of beds" at bounding box center [125, 296] width 184 height 16
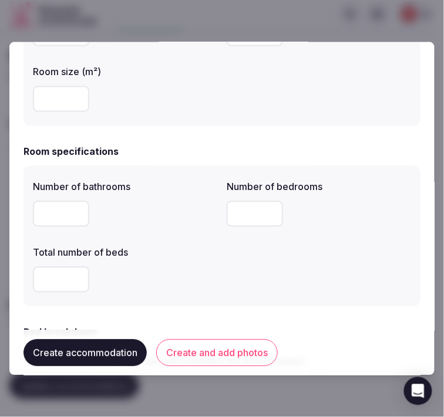
scroll to position [326, 0]
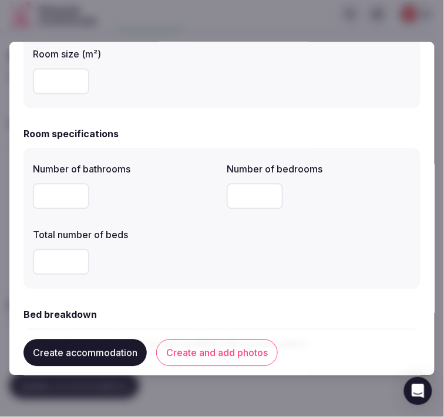
click at [59, 271] on input "number" at bounding box center [61, 262] width 56 height 26
type input "*"
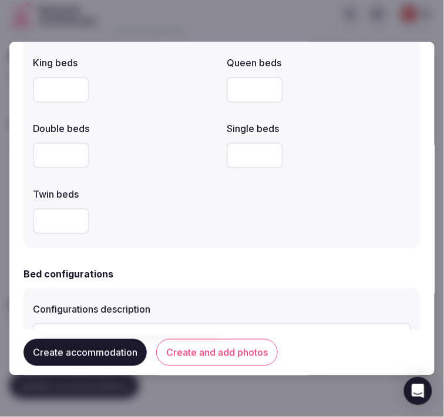
scroll to position [652, 0]
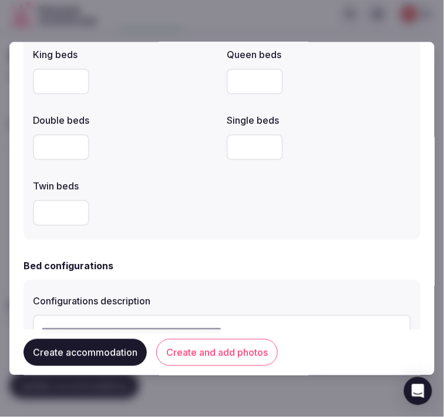
click at [56, 217] on input "number" at bounding box center [61, 212] width 56 height 26
type input "*"
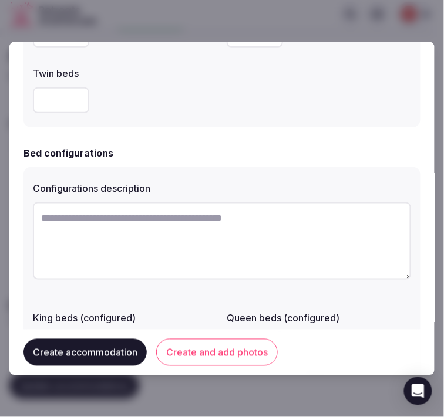
scroll to position [782, 0]
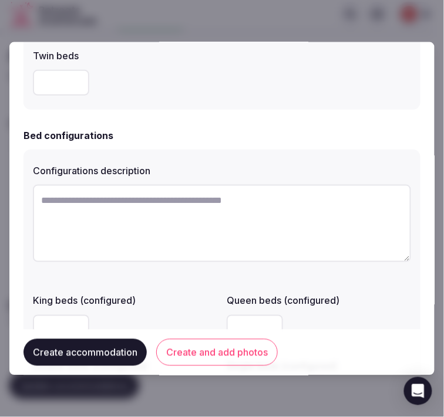
click at [108, 209] on textarea at bounding box center [222, 222] width 378 height 77
paste textarea "********"
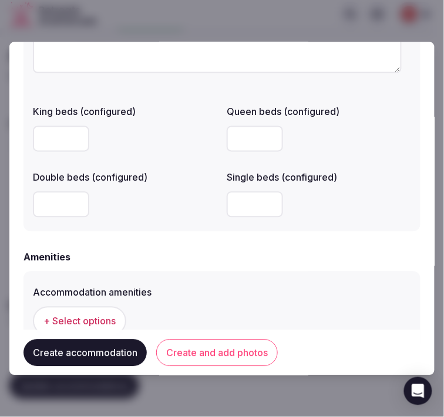
scroll to position [977, 0]
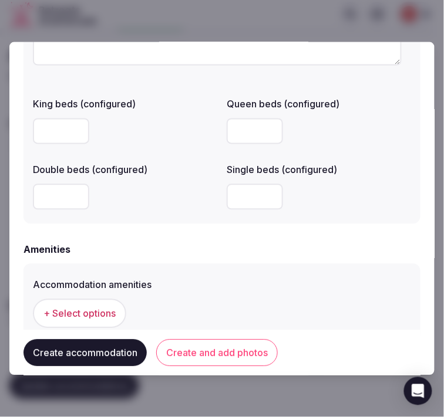
type textarea "********"
click at [44, 195] on input "number" at bounding box center [61, 197] width 56 height 26
type input "*"
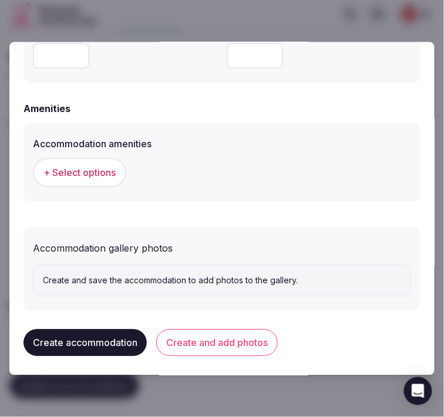
scroll to position [1121, 0]
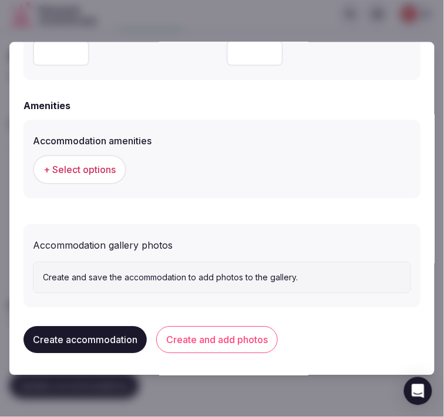
click at [79, 168] on span "+ Select options" at bounding box center [79, 169] width 72 height 13
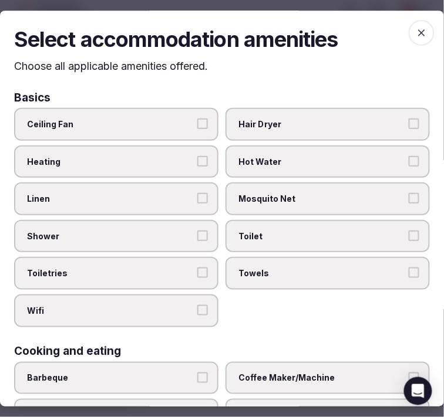
click at [317, 194] on span "Mosquito Net" at bounding box center [321, 200] width 167 height 12
click at [408, 194] on button "Mosquito Net" at bounding box center [413, 199] width 11 height 11
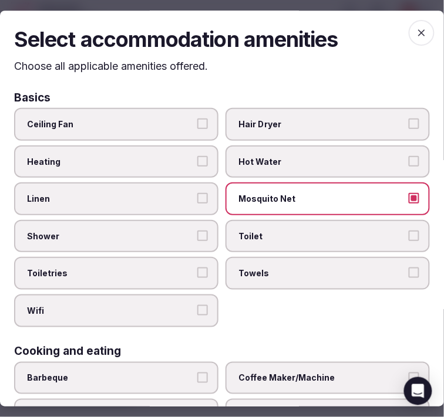
click at [288, 202] on span "Mosquito Net" at bounding box center [321, 200] width 167 height 12
click at [408, 202] on button "Mosquito Net" at bounding box center [413, 199] width 11 height 11
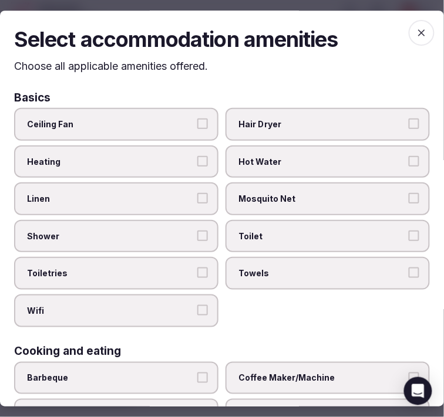
click at [278, 235] on span "Toilet" at bounding box center [321, 237] width 167 height 12
click at [408, 235] on button "Toilet" at bounding box center [413, 236] width 11 height 11
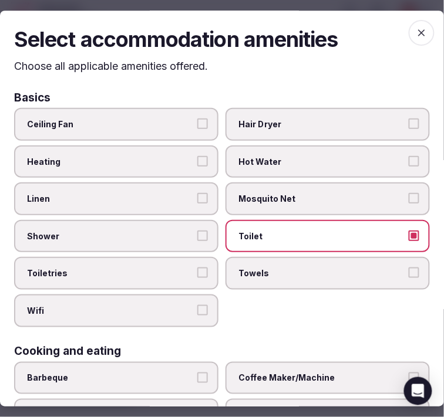
click at [265, 273] on span "Towels" at bounding box center [321, 274] width 167 height 12
click at [408, 273] on button "Towels" at bounding box center [413, 273] width 11 height 11
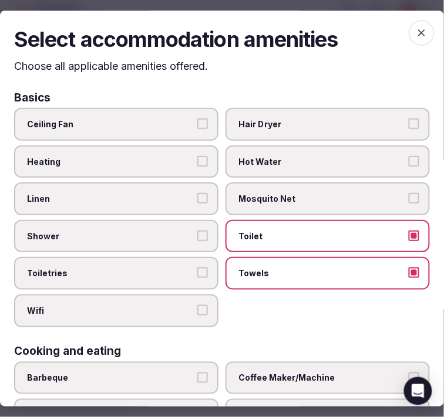
click at [185, 305] on span "Wifi" at bounding box center [110, 311] width 167 height 12
click at [197, 305] on button "Wifi" at bounding box center [202, 310] width 11 height 11
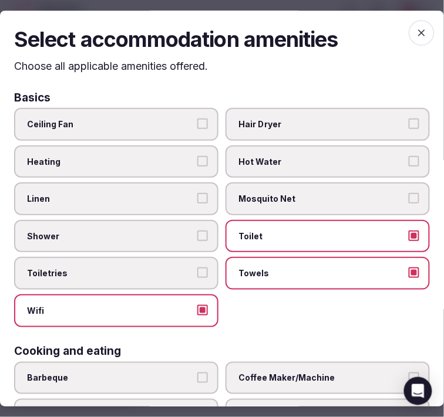
click at [199, 273] on label "Toiletries" at bounding box center [116, 274] width 204 height 33
click at [199, 273] on button "Toiletries" at bounding box center [202, 273] width 11 height 11
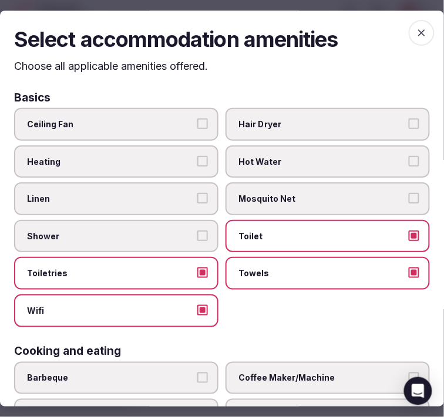
click at [199, 231] on button "Shower" at bounding box center [202, 236] width 11 height 11
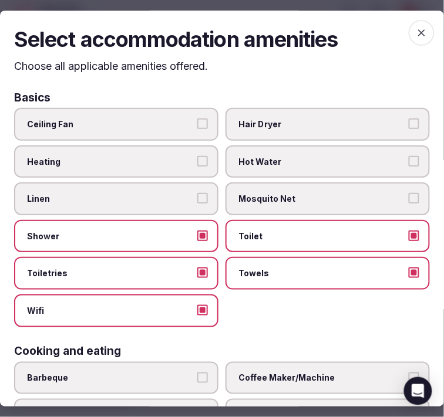
click at [181, 194] on span "Linen" at bounding box center [110, 200] width 167 height 12
click at [197, 194] on button "Linen" at bounding box center [202, 199] width 11 height 11
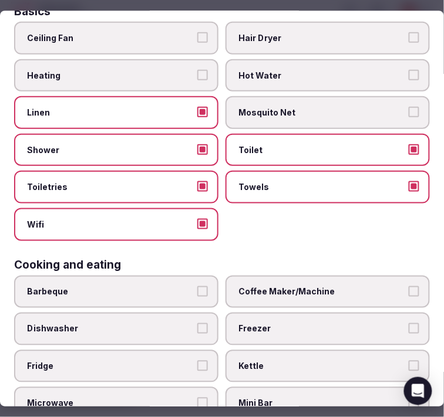
scroll to position [195, 0]
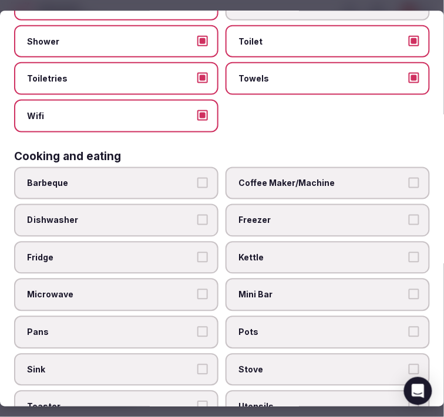
click at [276, 177] on span "Coffee Maker/Machine" at bounding box center [321, 183] width 167 height 12
click at [408, 177] on button "Coffee Maker/Machine" at bounding box center [413, 182] width 11 height 11
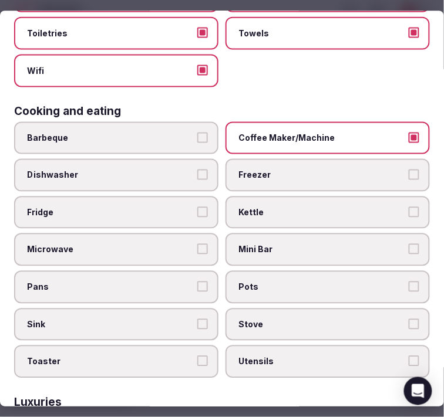
scroll to position [326, 0]
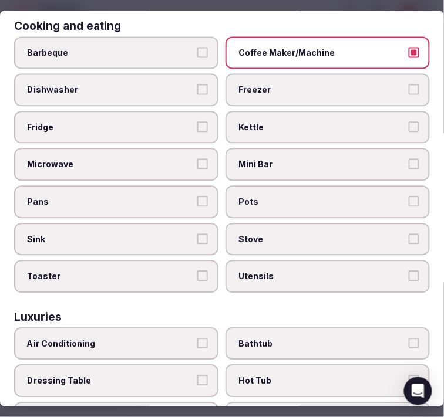
click at [171, 111] on label "Fridge" at bounding box center [116, 127] width 204 height 33
click at [197, 121] on button "Fridge" at bounding box center [202, 126] width 11 height 11
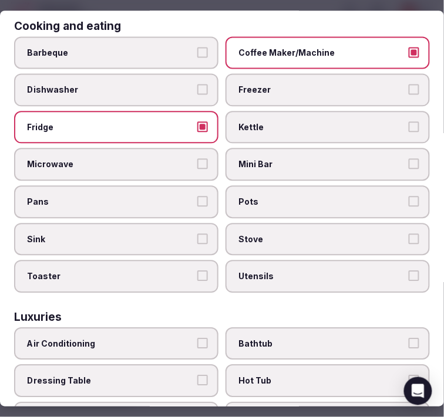
click at [169, 121] on span "Fridge" at bounding box center [110, 127] width 167 height 12
click at [197, 121] on button "Fridge" at bounding box center [202, 126] width 11 height 11
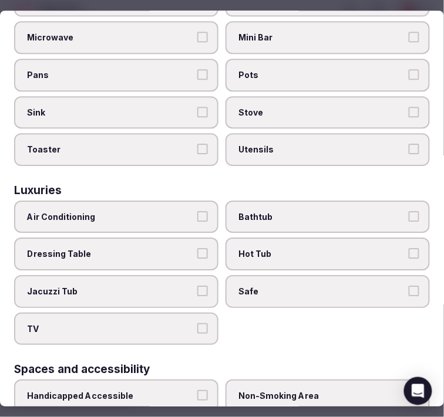
scroll to position [521, 0]
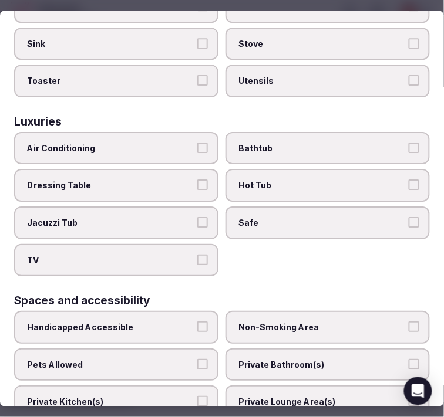
click at [161, 143] on span "Air Conditioning" at bounding box center [110, 149] width 167 height 12
click at [197, 143] on button "Air Conditioning" at bounding box center [202, 148] width 11 height 11
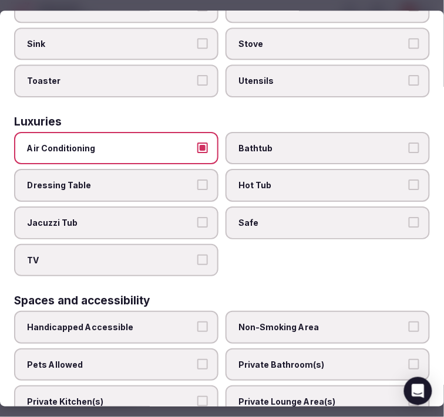
click at [161, 143] on span "Air Conditioning" at bounding box center [110, 149] width 167 height 12
click at [197, 143] on button "Air Conditioning" at bounding box center [202, 148] width 11 height 11
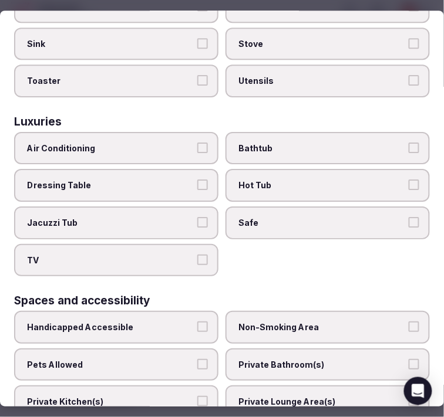
click at [245, 143] on span "Bathtub" at bounding box center [321, 149] width 167 height 12
click at [408, 143] on button "Bathtub" at bounding box center [413, 148] width 11 height 11
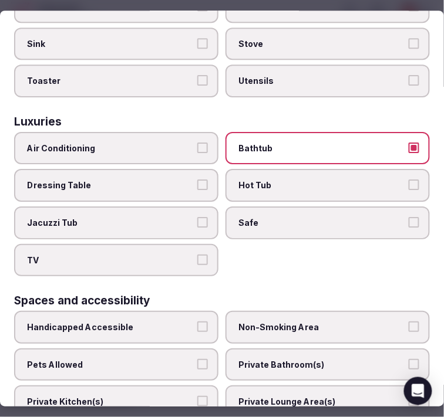
click at [285, 132] on label "Bathtub" at bounding box center [327, 148] width 204 height 33
click at [408, 143] on button "Bathtub" at bounding box center [413, 148] width 11 height 11
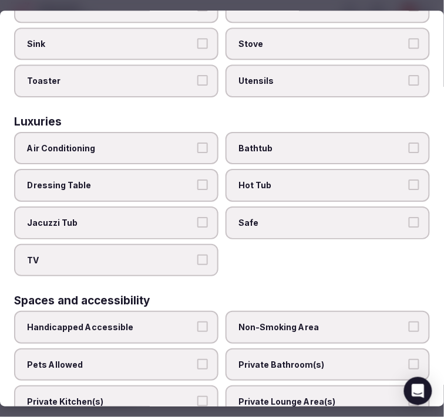
drag, startPoint x: 241, startPoint y: 210, endPoint x: 190, endPoint y: 227, distance: 53.8
click at [227, 208] on label "Safe" at bounding box center [327, 222] width 204 height 33
drag, startPoint x: 177, startPoint y: 241, endPoint x: 197, endPoint y: 229, distance: 23.4
click at [179, 255] on span "TV" at bounding box center [110, 261] width 167 height 12
click at [197, 255] on button "TV" at bounding box center [202, 260] width 11 height 11
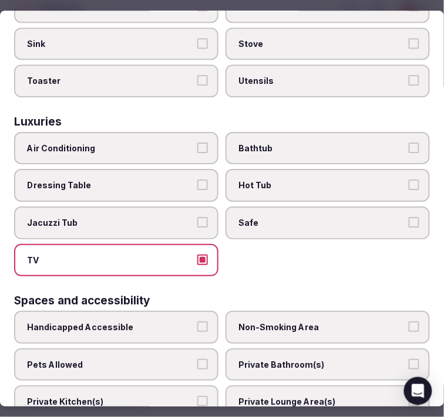
click at [154, 260] on div "Basics Ceiling Fan Hair Dryer Heating Hot Water Linen Mosquito Net Shower Toile…" at bounding box center [221, 121] width 415 height 1101
click at [188, 255] on span "TV" at bounding box center [110, 261] width 167 height 12
click at [197, 255] on button "TV" at bounding box center [202, 260] width 11 height 11
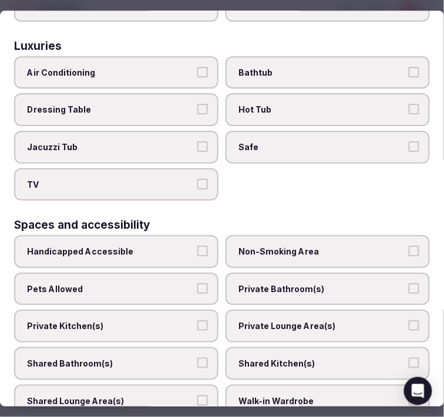
scroll to position [717, 0]
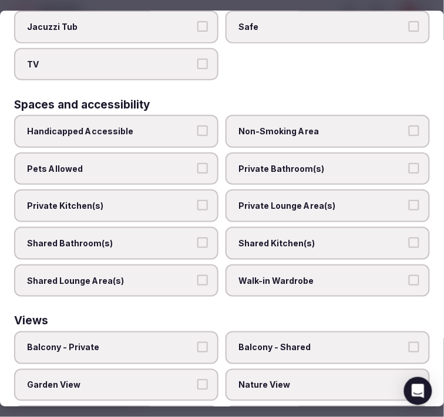
drag, startPoint x: 290, startPoint y: 142, endPoint x: 290, endPoint y: 162, distance: 19.9
click at [290, 153] on label "Private Bathroom(s)" at bounding box center [327, 169] width 204 height 33
click at [408, 163] on button "Private Bathroom(s)" at bounding box center [413, 168] width 11 height 11
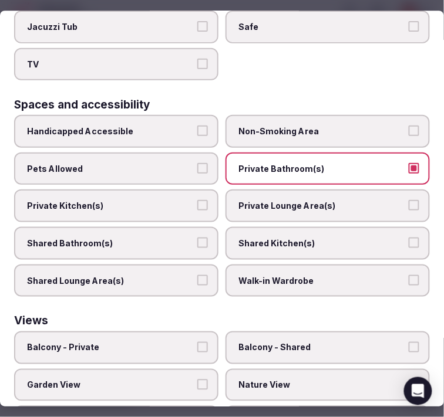
click at [292, 201] on span "Private Lounge Area(s)" at bounding box center [321, 207] width 167 height 12
click at [408, 201] on button "Private Lounge Area(s)" at bounding box center [413, 206] width 11 height 11
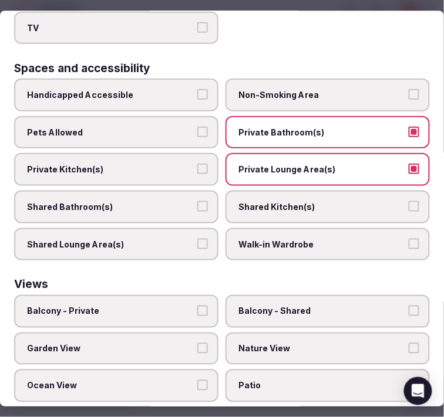
scroll to position [772, 0]
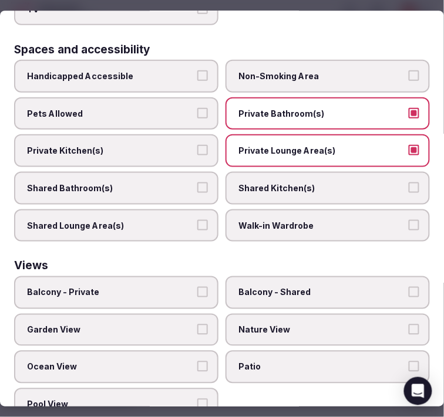
click at [260, 324] on span "Nature View" at bounding box center [321, 330] width 167 height 12
click at [408, 324] on button "Nature View" at bounding box center [413, 329] width 11 height 11
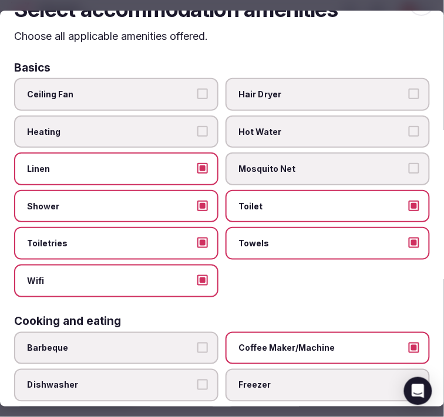
scroll to position [0, 0]
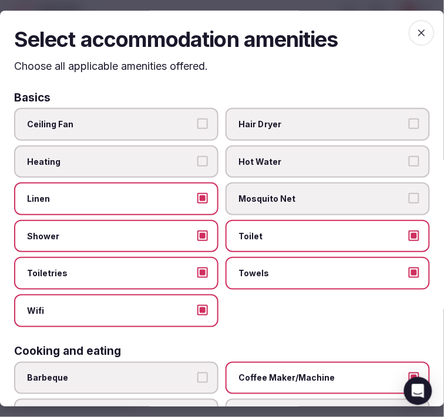
click at [419, 31] on span "button" at bounding box center [421, 33] width 26 height 26
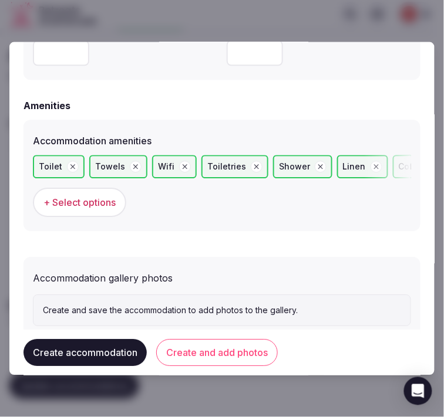
drag, startPoint x: 208, startPoint y: 356, endPoint x: 210, endPoint y: 350, distance: 6.3
click at [208, 354] on button "Create and add photos" at bounding box center [216, 352] width 121 height 27
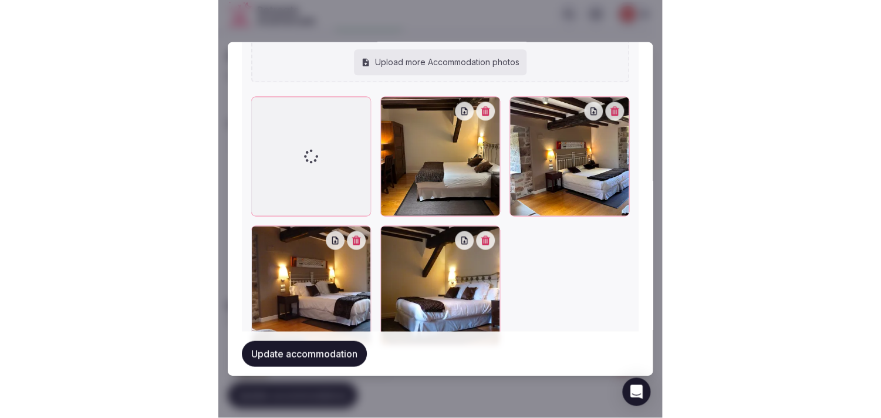
scroll to position [1543, 0]
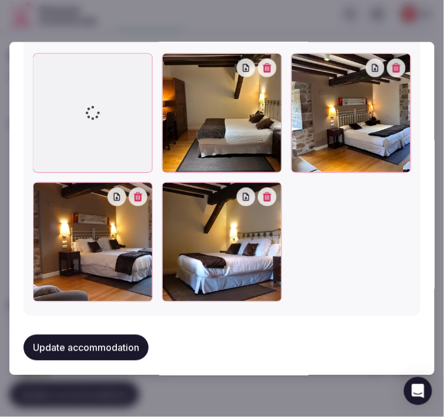
click at [392, 67] on icon "button" at bounding box center [396, 67] width 9 height 9
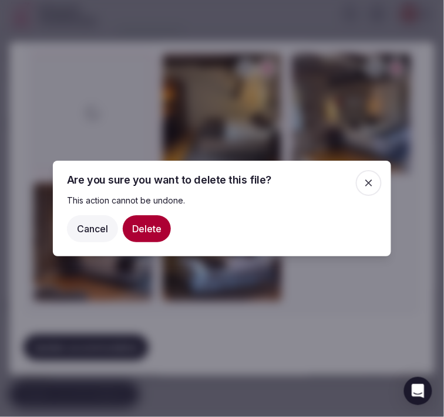
click at [137, 227] on button "Delete" at bounding box center [147, 228] width 48 height 27
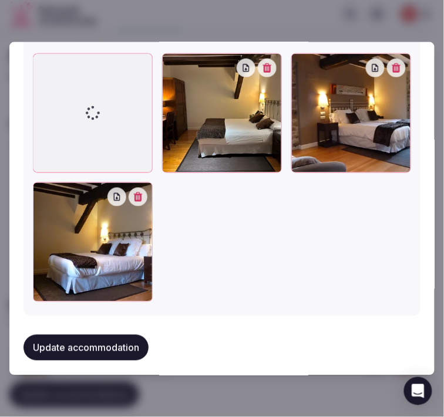
click at [127, 335] on button "Update accommodation" at bounding box center [85, 348] width 125 height 26
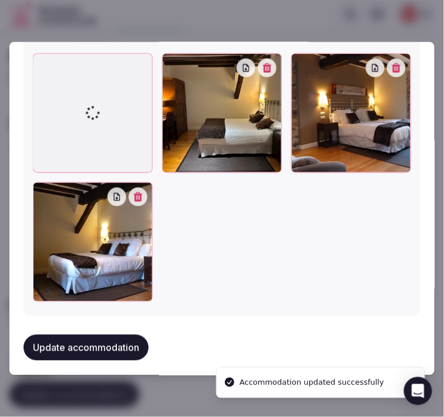
click at [127, 335] on button "Update accommodation" at bounding box center [85, 348] width 125 height 26
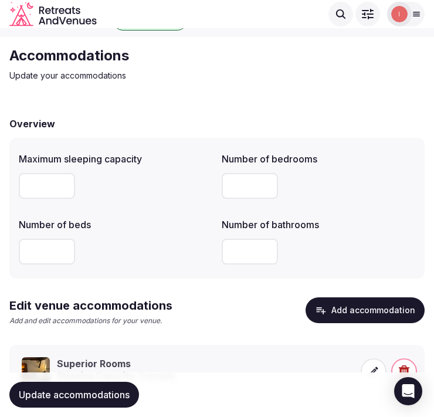
click at [148, 325] on p "Add and edit accommodations for your venue." at bounding box center [90, 321] width 163 height 10
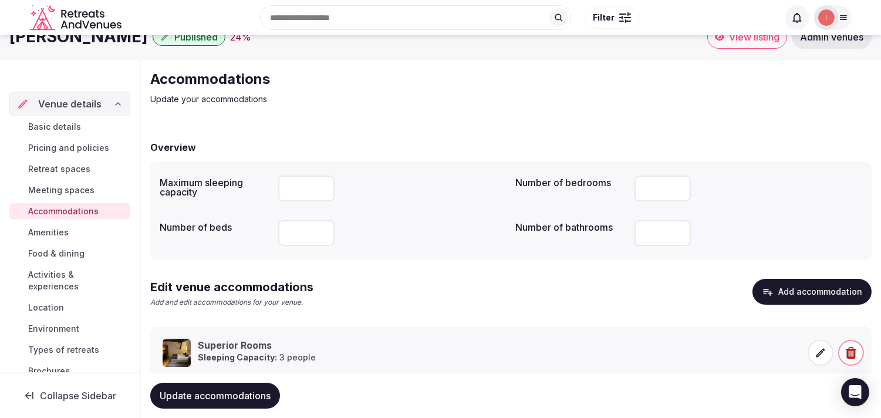
click at [61, 229] on span "Amenities" at bounding box center [48, 232] width 40 height 12
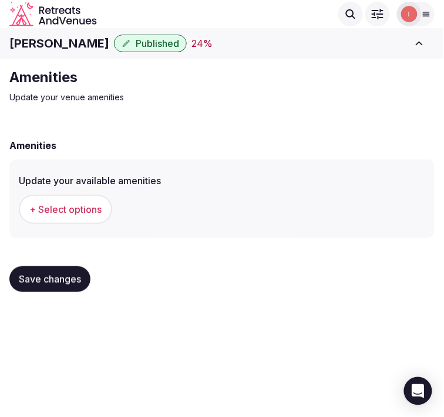
click at [39, 214] on span "+ Select options" at bounding box center [65, 209] width 72 height 13
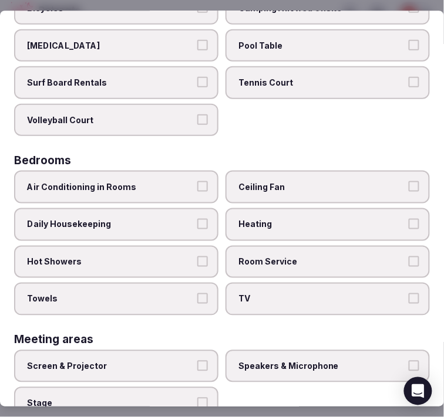
scroll to position [130, 0]
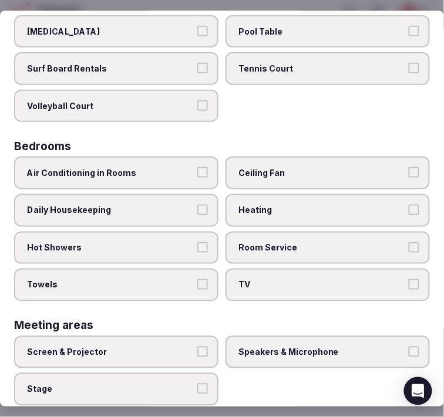
click at [201, 232] on label "Hot Showers" at bounding box center [116, 248] width 204 height 33
click at [201, 242] on button "Hot Showers" at bounding box center [202, 247] width 11 height 11
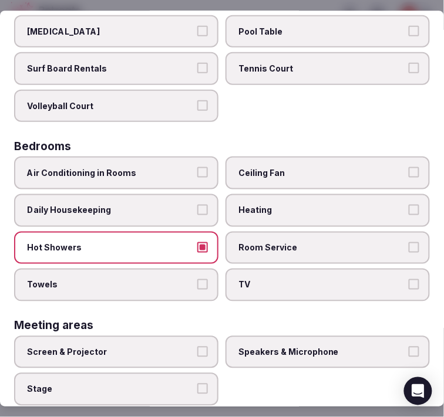
click at [202, 280] on button "Towels" at bounding box center [202, 285] width 11 height 11
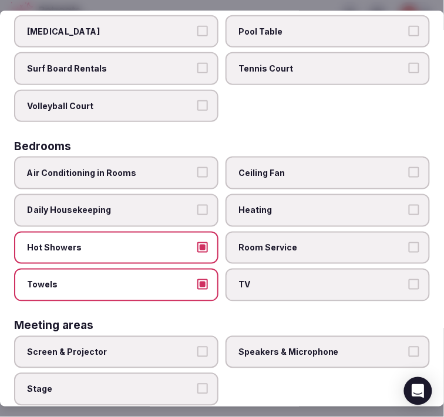
click at [197, 205] on button "Daily Housekeeping" at bounding box center [202, 210] width 11 height 11
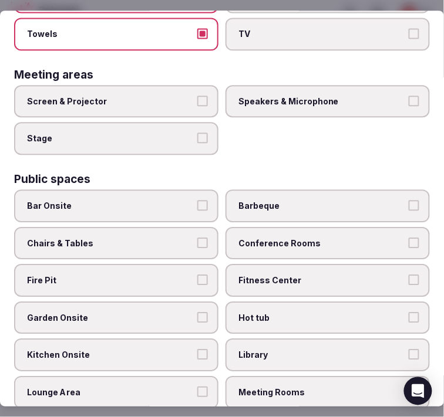
scroll to position [391, 0]
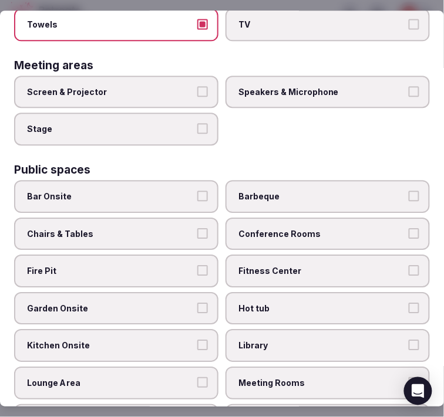
click at [183, 191] on span "Bar Onsite" at bounding box center [110, 197] width 167 height 12
click at [197, 191] on button "Bar Onsite" at bounding box center [202, 196] width 11 height 11
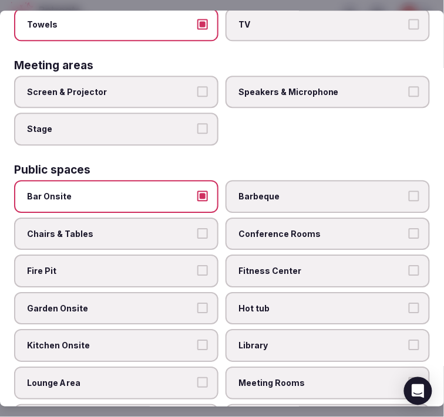
click at [255, 228] on span "Conference Rooms" at bounding box center [321, 234] width 167 height 12
click at [408, 228] on button "Conference Rooms" at bounding box center [413, 233] width 11 height 11
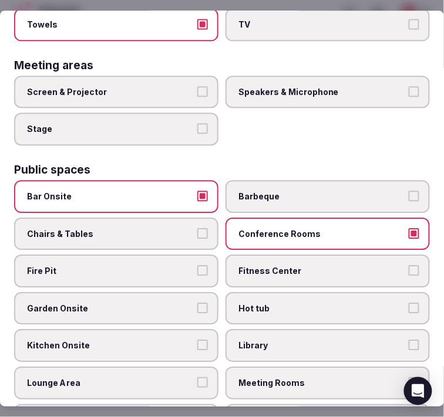
click at [270, 228] on span "Conference Rooms" at bounding box center [321, 234] width 167 height 12
click at [408, 228] on button "Conference Rooms" at bounding box center [413, 233] width 11 height 11
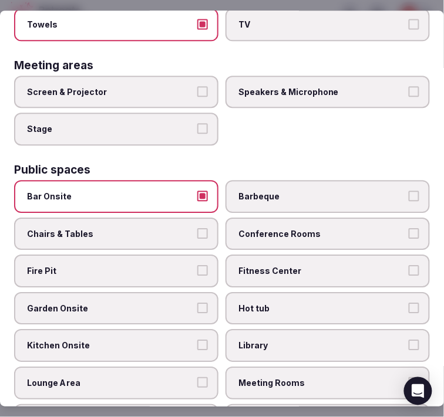
click at [178, 228] on span "Chairs & Tables" at bounding box center [110, 234] width 167 height 12
click at [197, 228] on button "Chairs & Tables" at bounding box center [202, 233] width 11 height 11
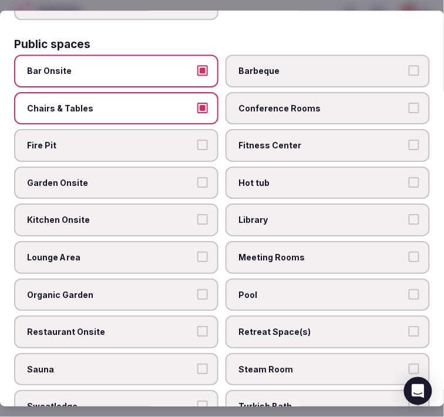
scroll to position [521, 0]
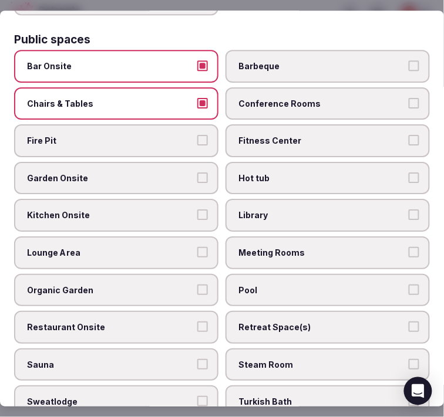
click at [197, 172] on button "Garden Onsite" at bounding box center [202, 177] width 11 height 11
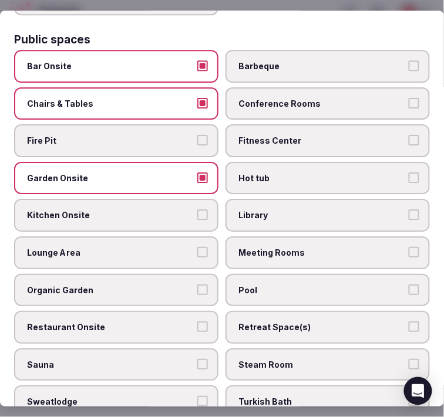
click at [306, 247] on span "Meeting Rooms" at bounding box center [321, 253] width 167 height 12
click at [408, 247] on button "Meeting Rooms" at bounding box center [413, 252] width 11 height 11
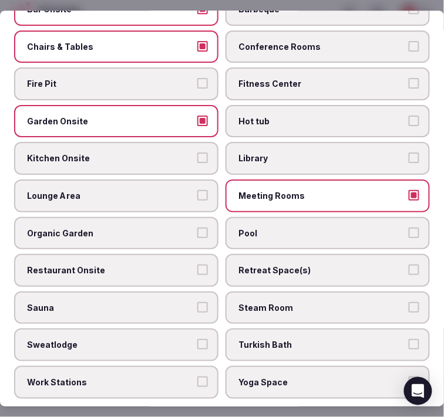
scroll to position [652, 0]
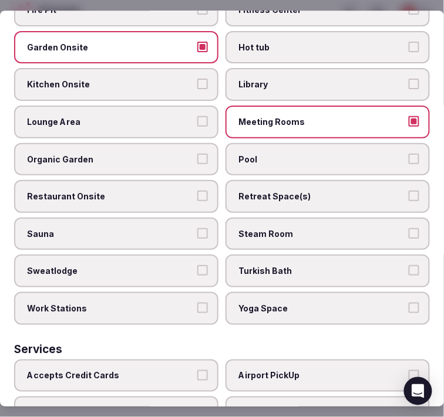
click at [182, 191] on span "Restaurant Onsite" at bounding box center [110, 197] width 167 height 12
click at [197, 191] on button "Restaurant Onsite" at bounding box center [202, 196] width 11 height 11
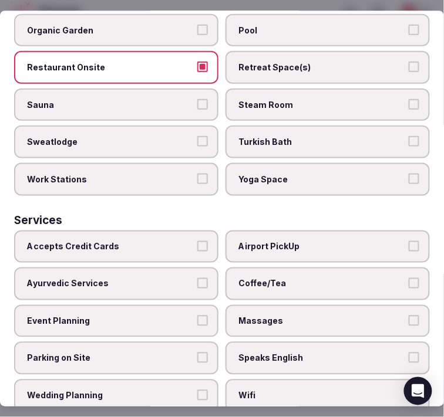
scroll to position [782, 0]
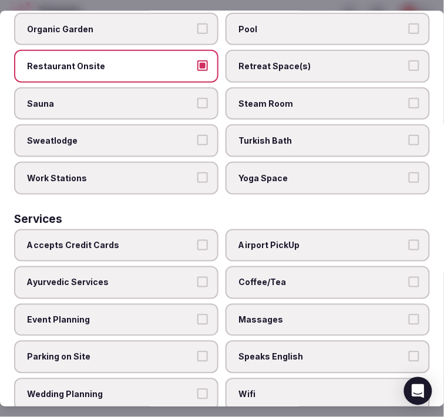
click at [289, 277] on span "Coffee/Tea" at bounding box center [321, 283] width 167 height 12
click at [408, 277] on button "Coffee/Tea" at bounding box center [413, 282] width 11 height 11
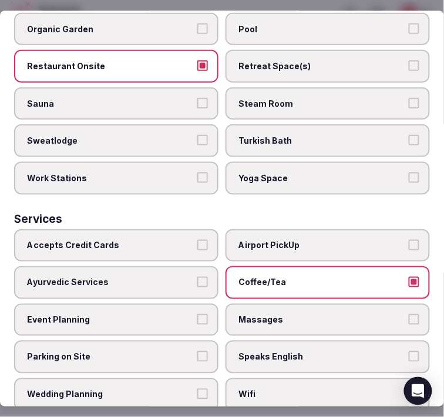
click at [320, 352] on span "Speaks English" at bounding box center [321, 358] width 167 height 12
click at [408, 352] on button "Speaks English" at bounding box center [413, 357] width 11 height 11
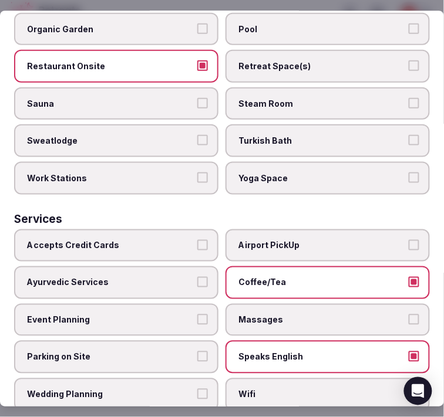
click at [288, 389] on span "Wifi" at bounding box center [321, 395] width 167 height 12
click at [408, 389] on button "Wifi" at bounding box center [413, 394] width 11 height 11
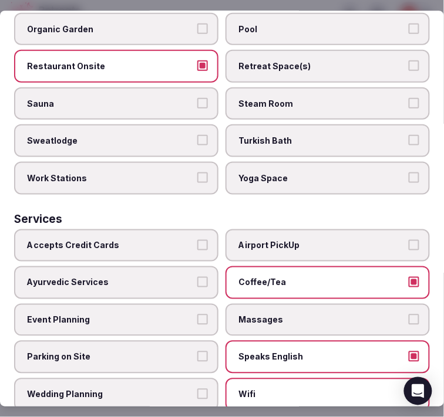
click at [309, 314] on span "Massages" at bounding box center [321, 320] width 167 height 12
click at [408, 314] on button "Massages" at bounding box center [413, 319] width 11 height 11
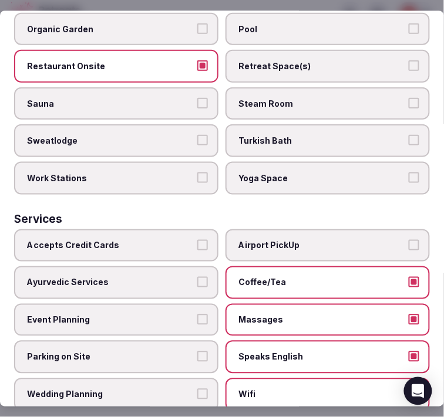
click at [175, 240] on span "Accepts Credit Cards" at bounding box center [110, 246] width 167 height 12
click at [197, 240] on button "Accepts Credit Cards" at bounding box center [202, 245] width 11 height 11
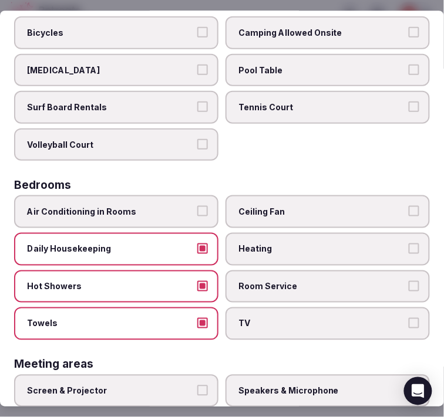
scroll to position [0, 0]
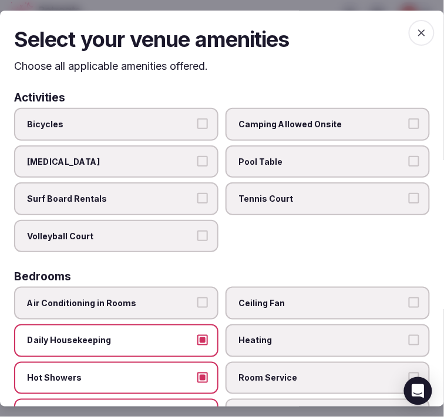
click at [414, 38] on span "button" at bounding box center [421, 33] width 26 height 26
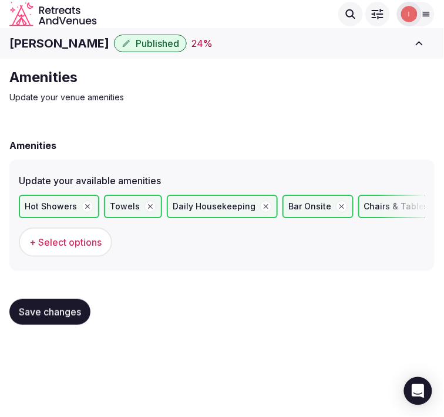
click at [48, 313] on span "Save changes" at bounding box center [50, 312] width 62 height 12
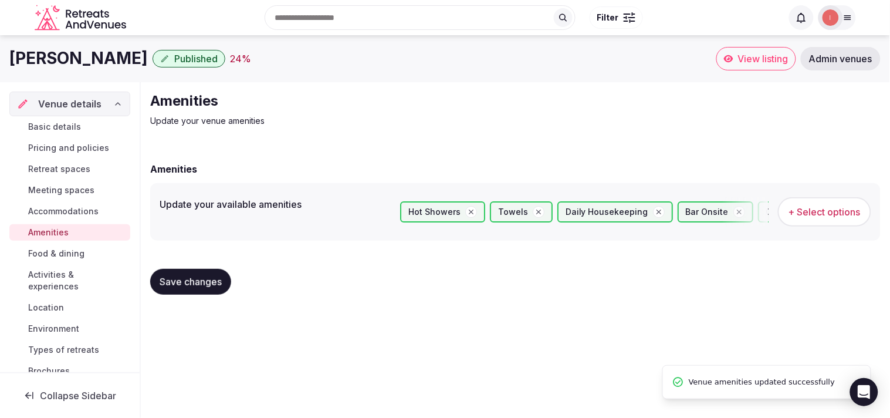
click at [50, 253] on span "Food & dining" at bounding box center [56, 254] width 56 height 12
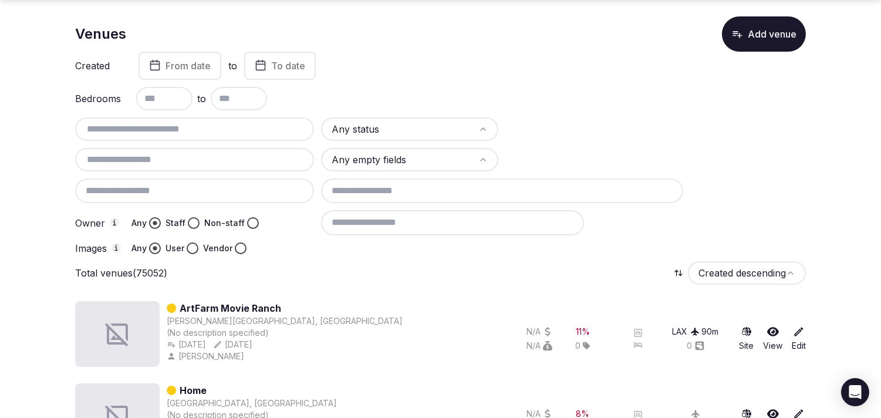
scroll to position [65, 0]
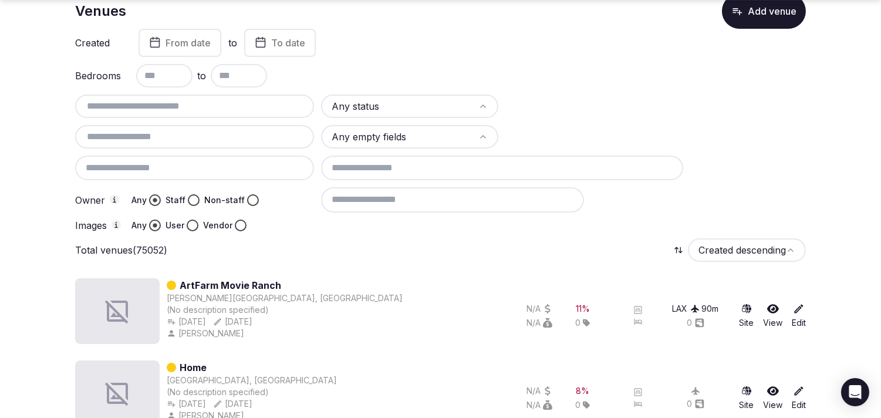
click at [241, 96] on div at bounding box center [194, 105] width 239 height 23
click at [239, 100] on input "text" at bounding box center [194, 106] width 229 height 14
paste input "**********"
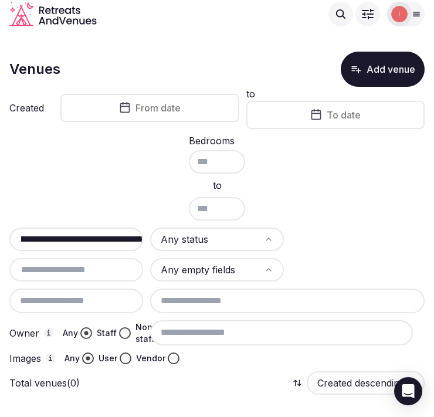
scroll to position [0, 0]
click at [128, 116] on button "From date" at bounding box center [149, 108] width 179 height 28
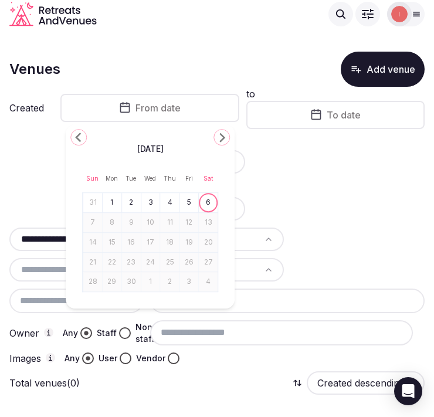
click at [47, 149] on div "Bedrooms to" at bounding box center [216, 178] width 415 height 84
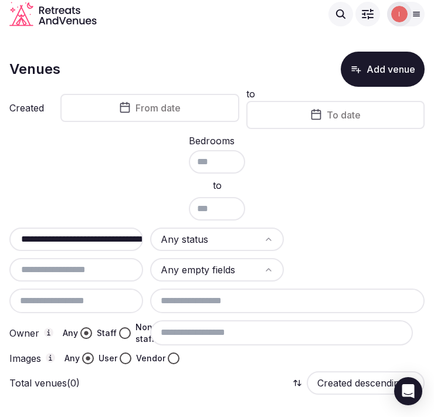
click at [67, 242] on input "**********" at bounding box center [83, 239] width 139 height 14
paste input "text"
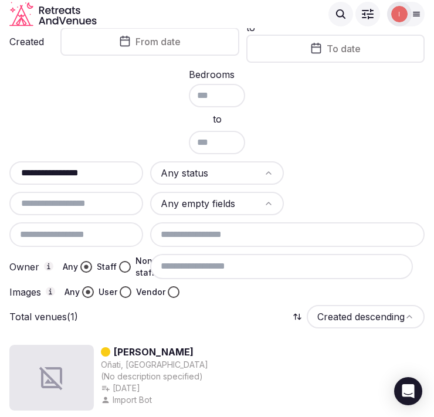
scroll to position [126, 0]
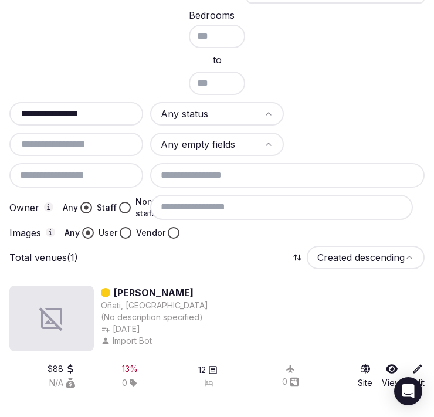
type input "**********"
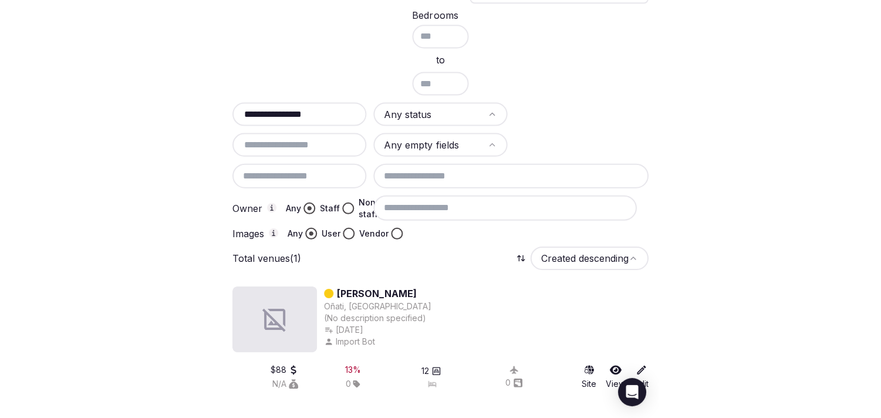
scroll to position [6, 0]
